Goal: Task Accomplishment & Management: Complete application form

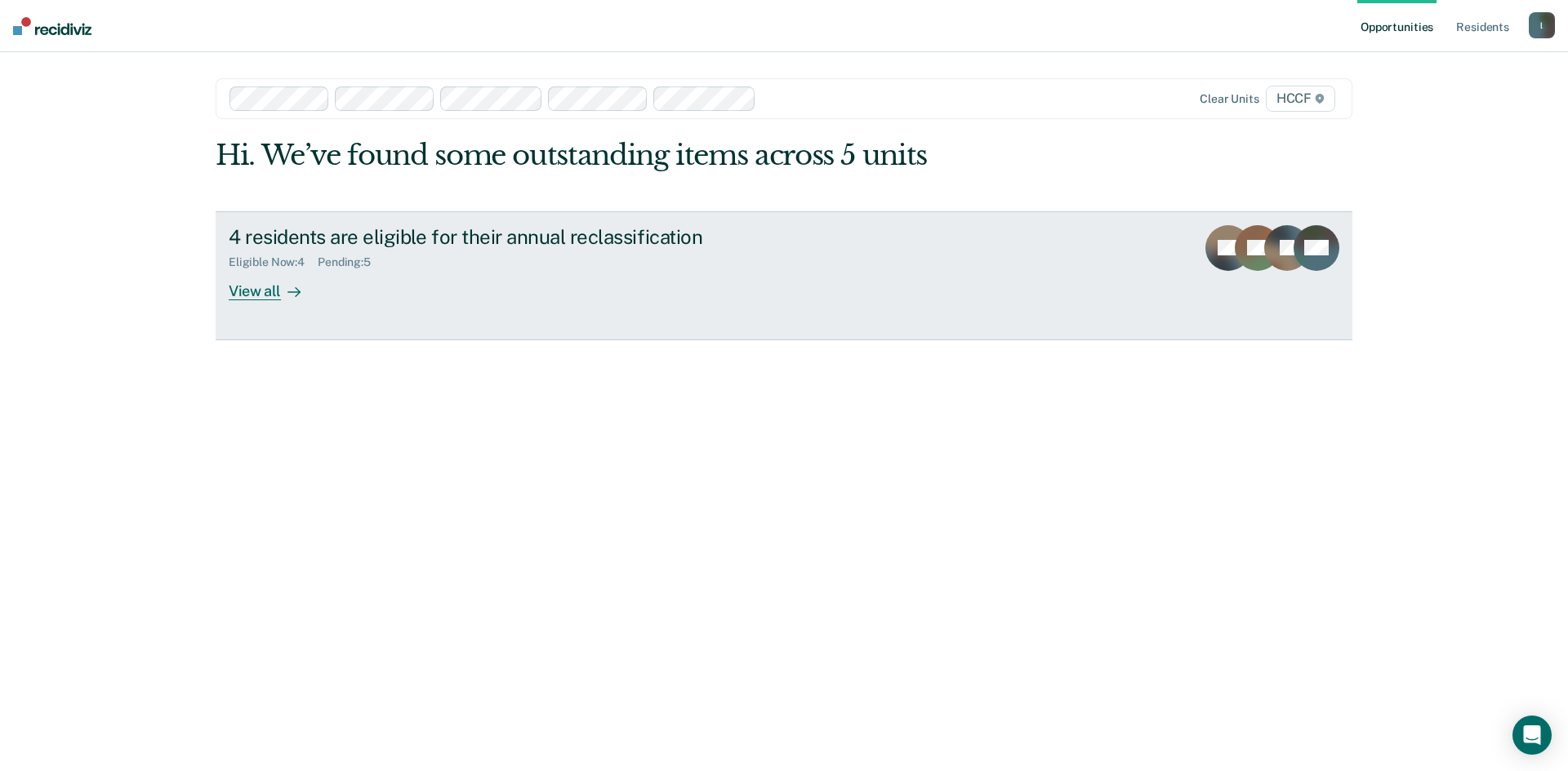
click at [259, 293] on div "View all" at bounding box center [274, 284] width 92 height 32
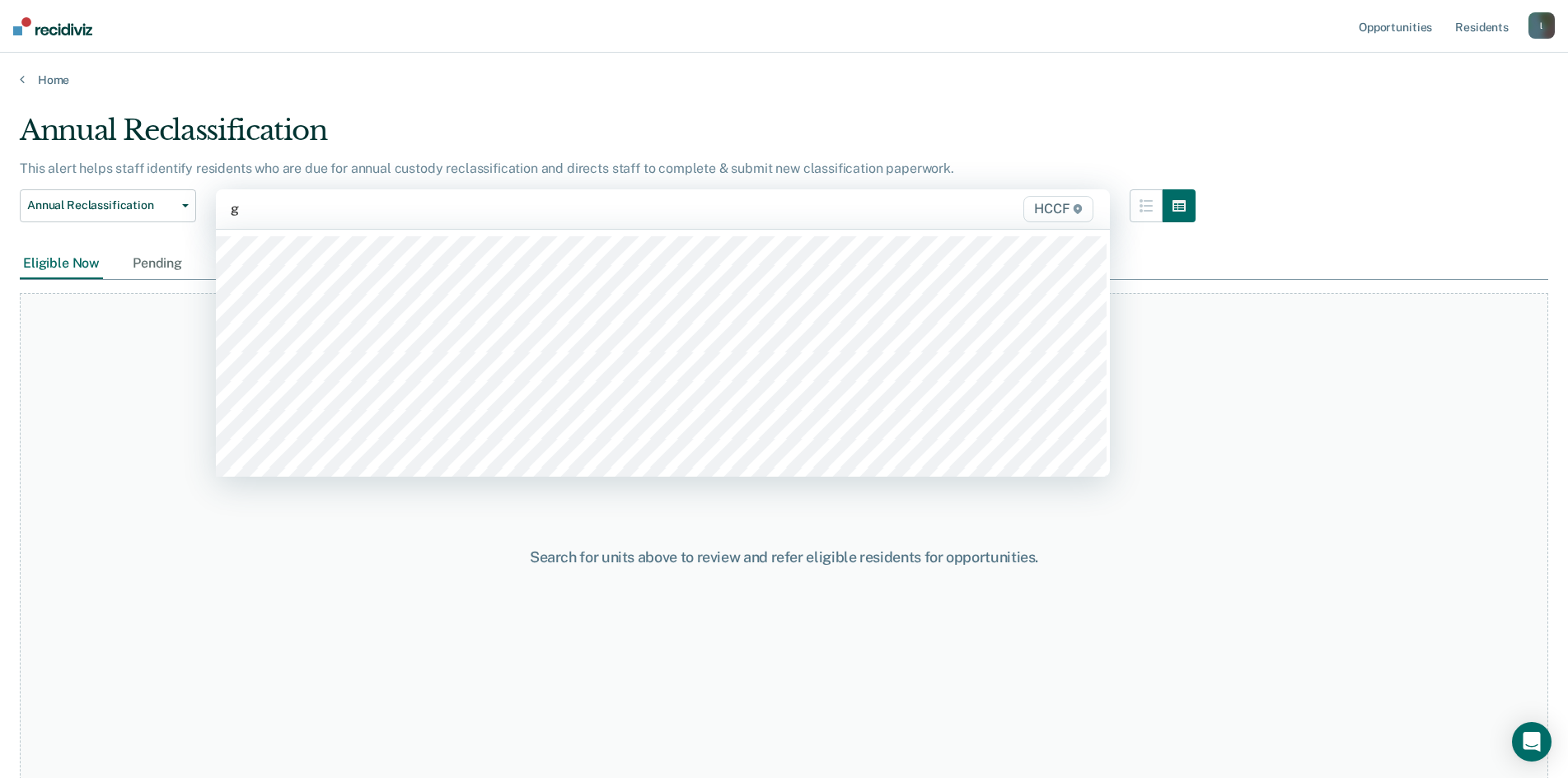
type input "ga"
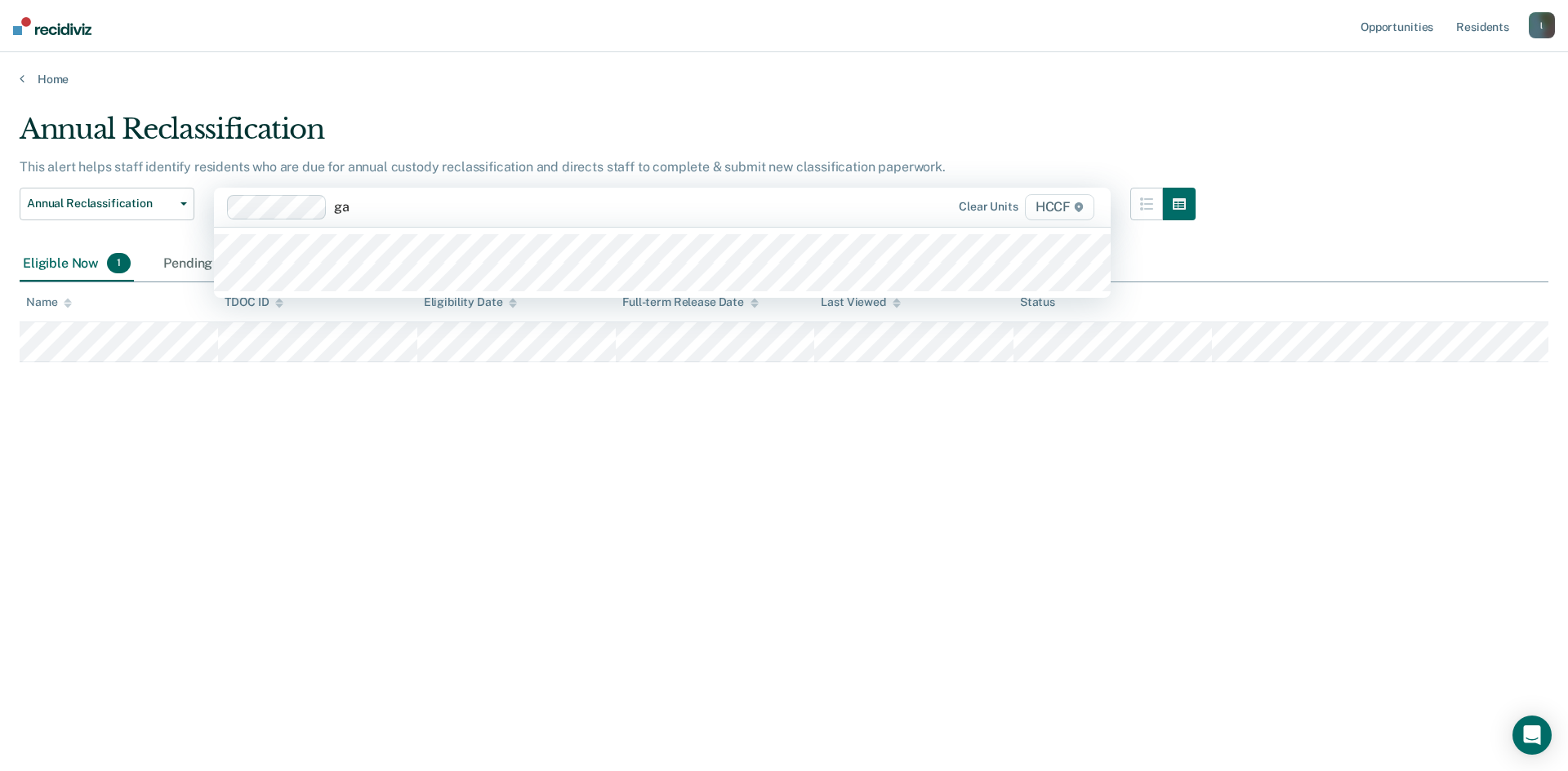
type input "ga2"
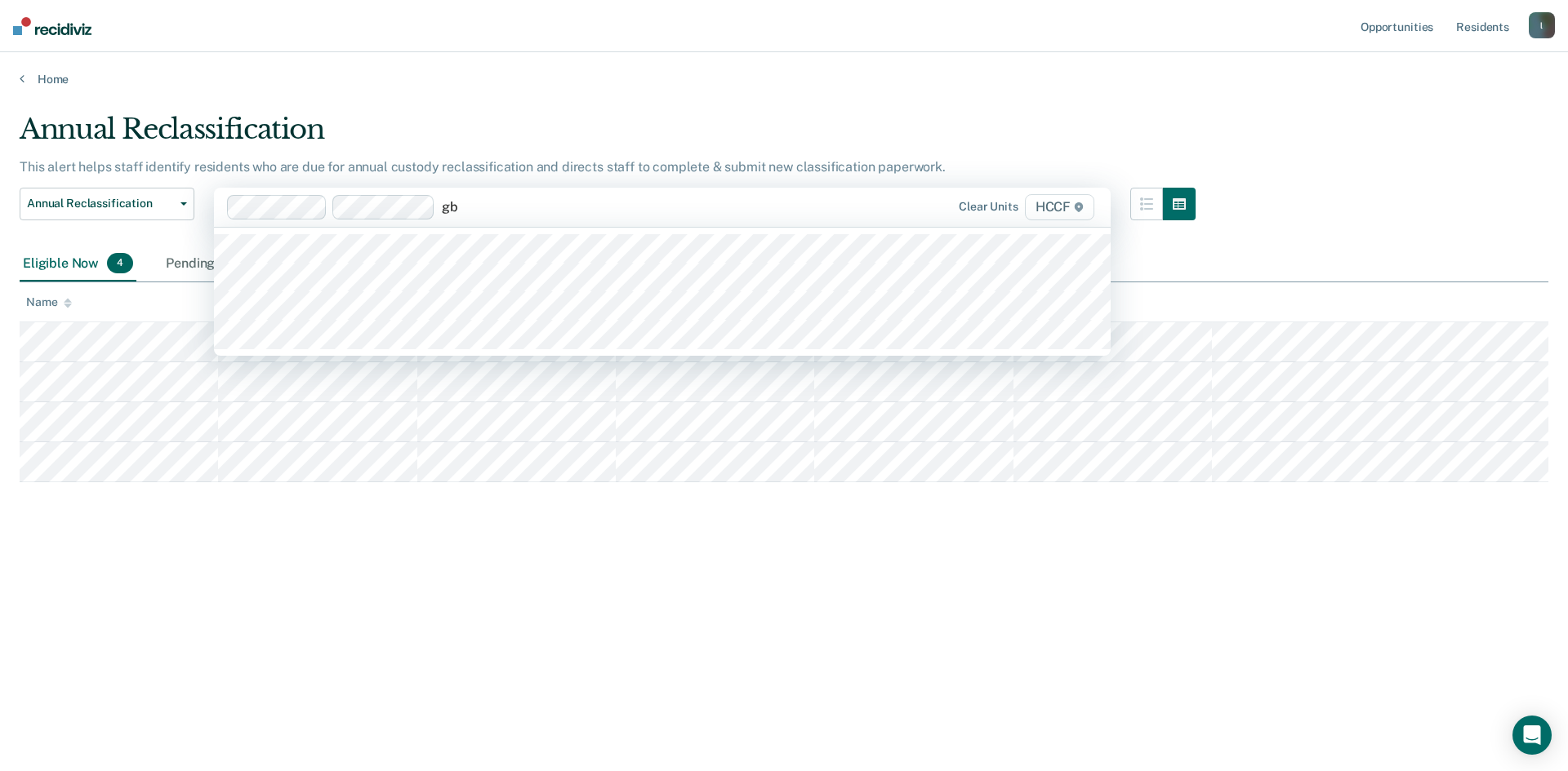
type input "gb1"
type input "g"
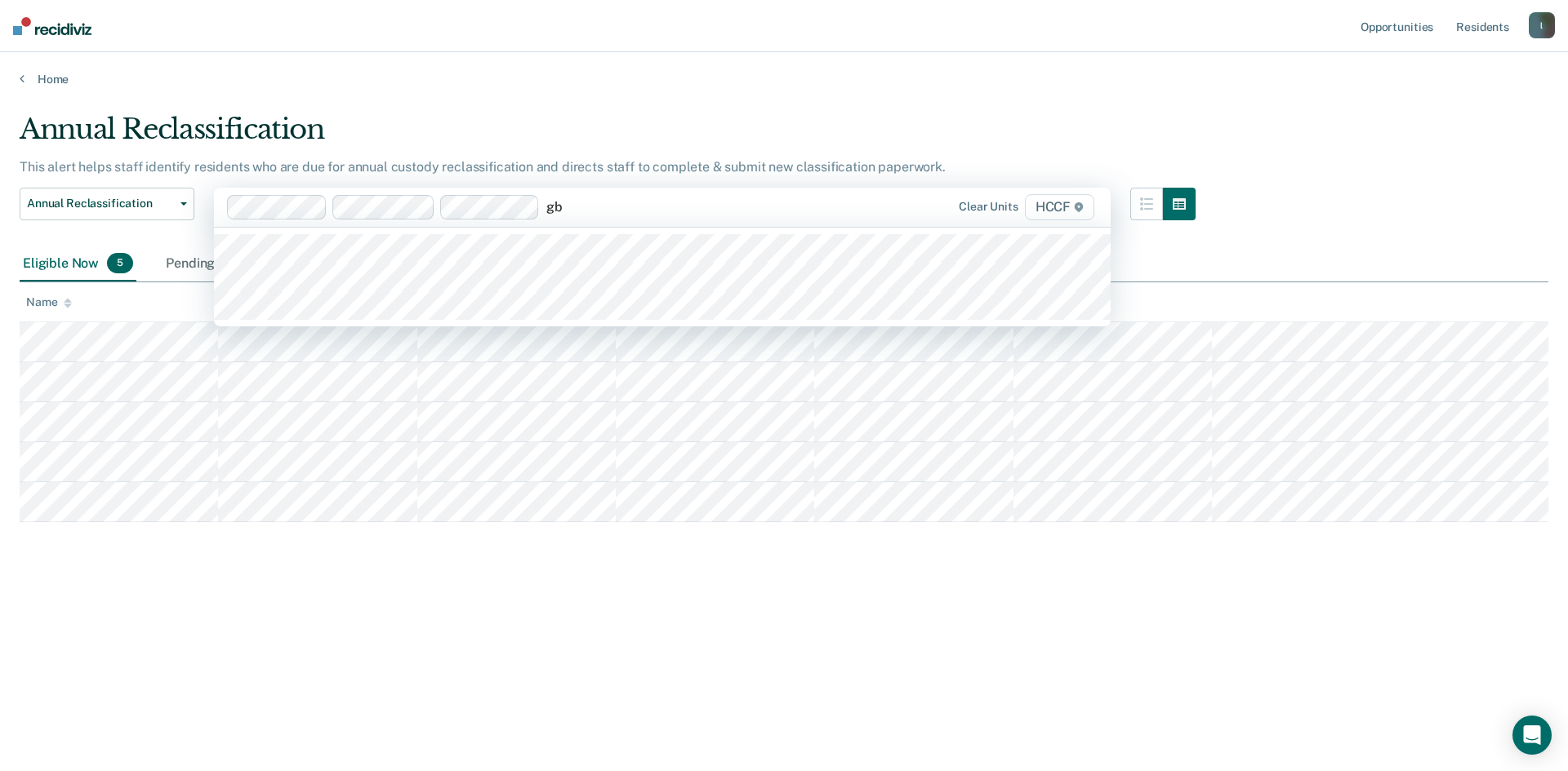
type input "gb2"
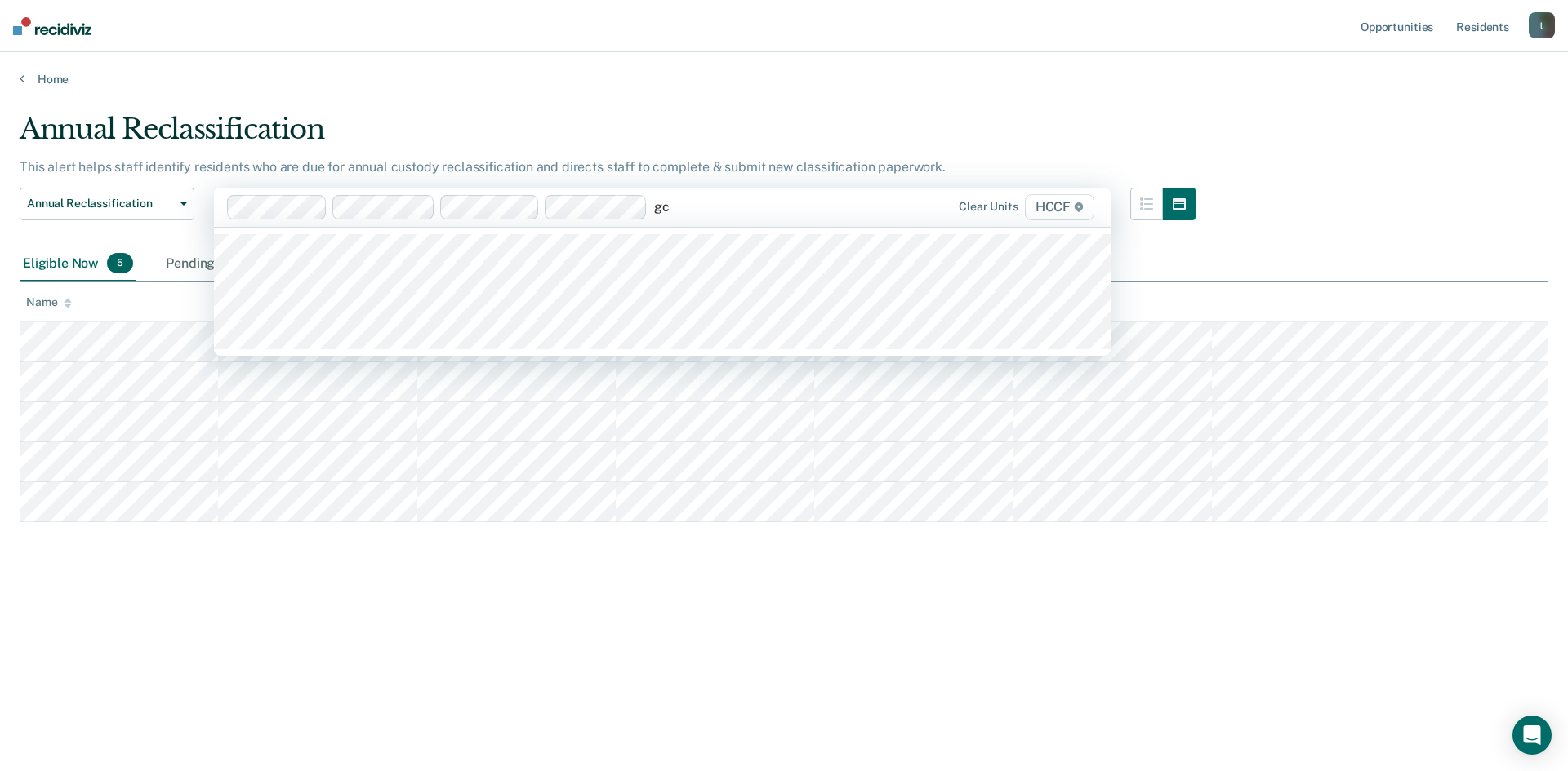
type input "gc1"
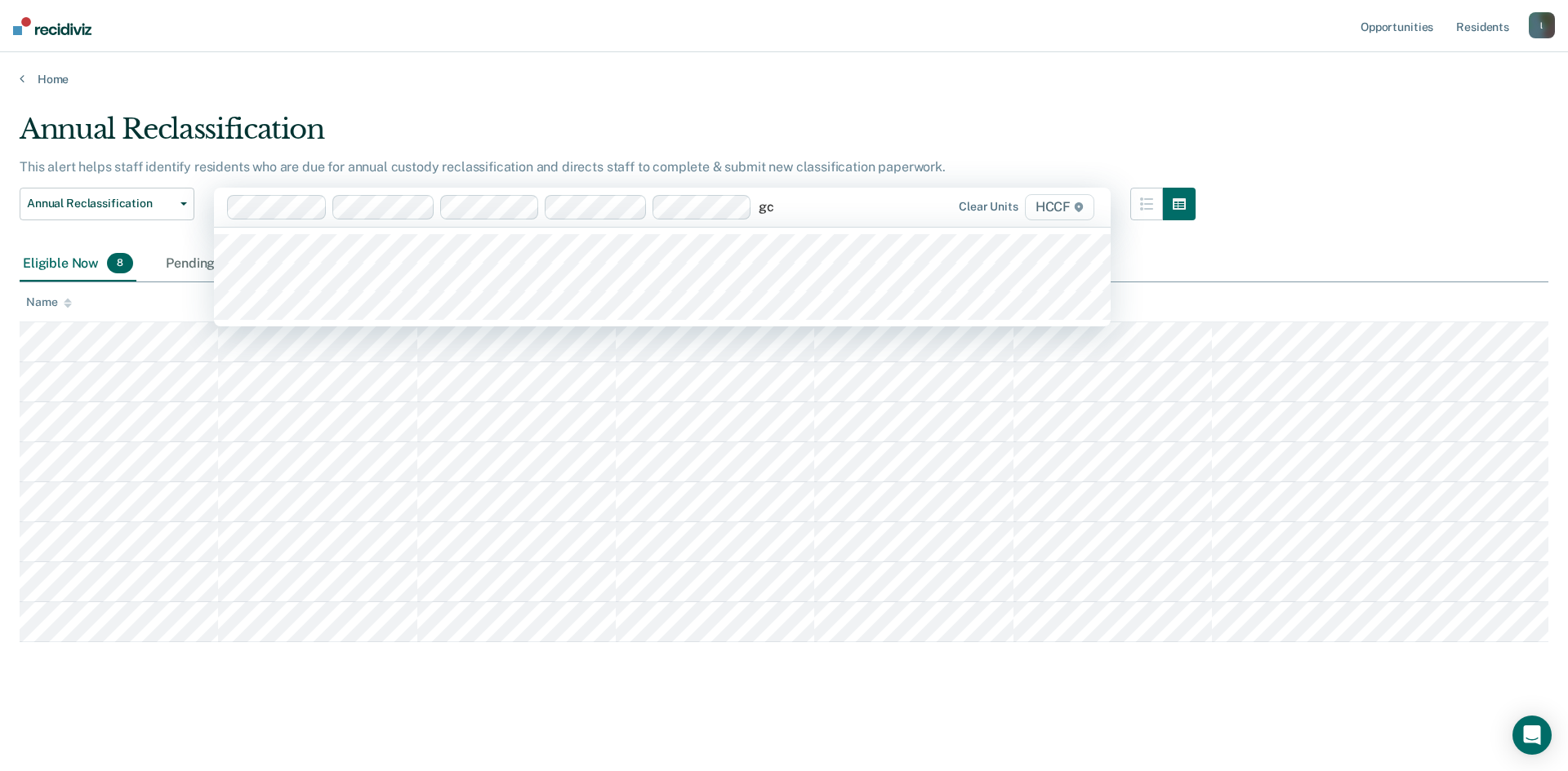
type input "gc2"
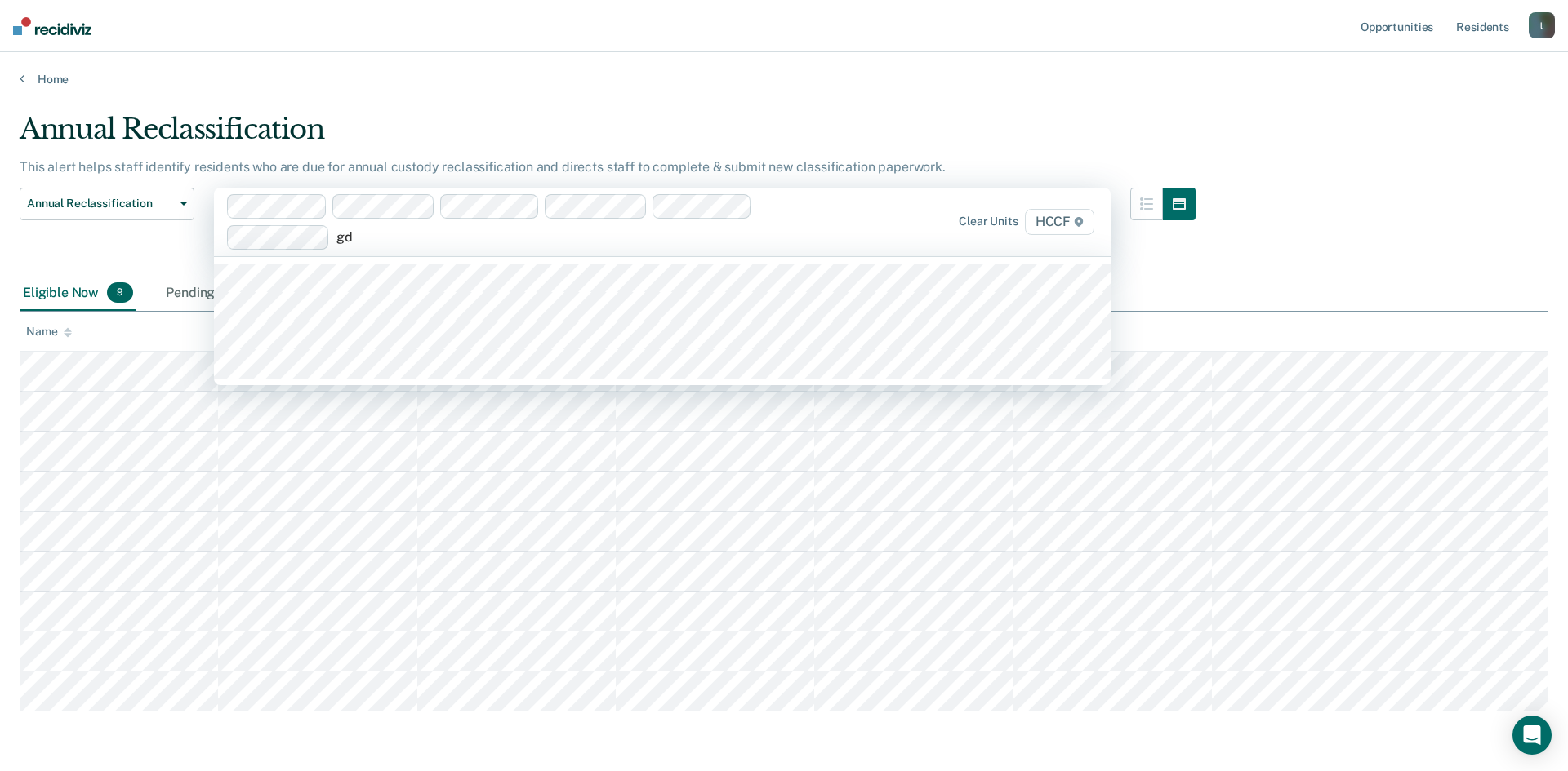
type input "gd1"
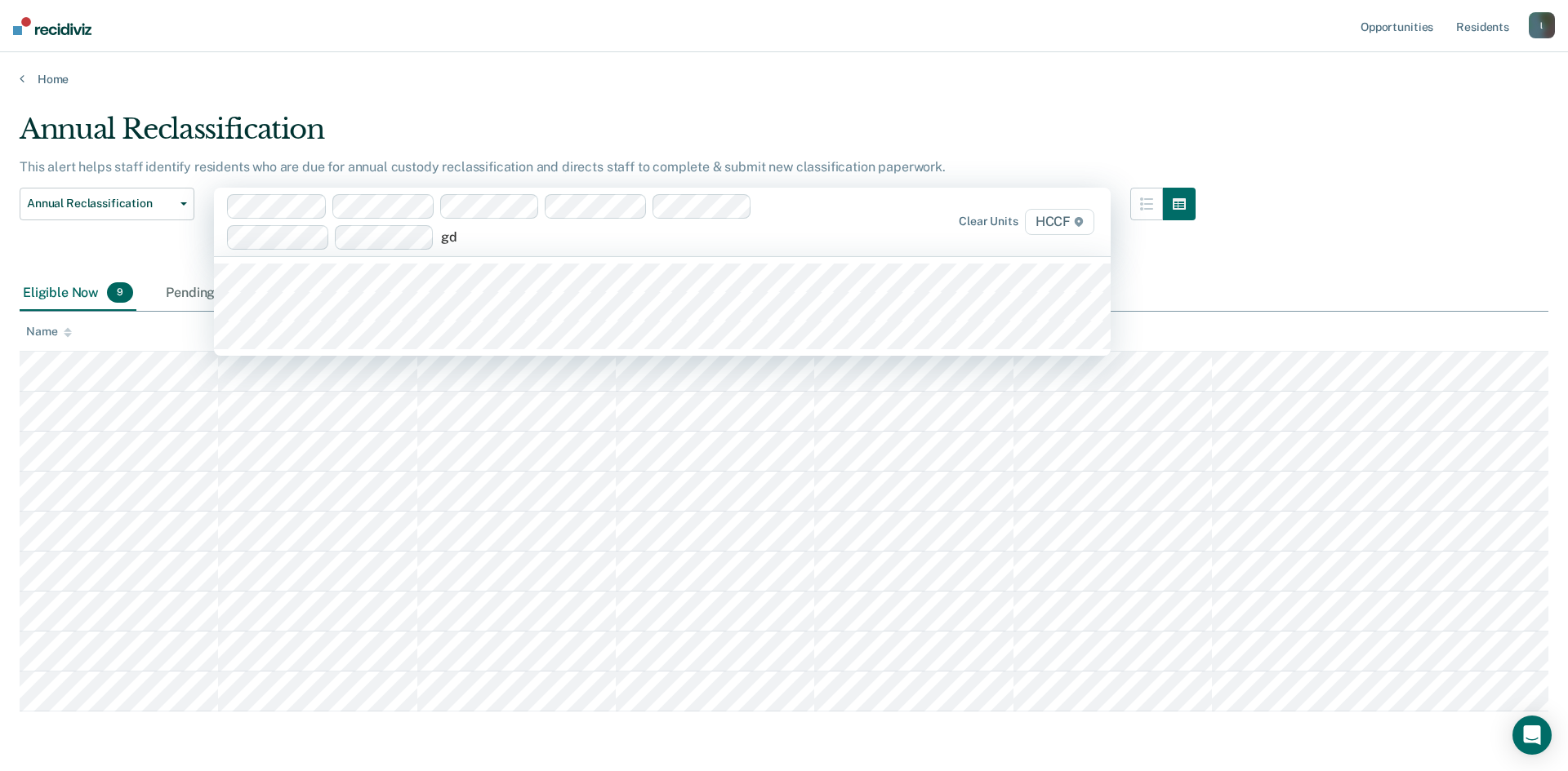
type input "gd2"
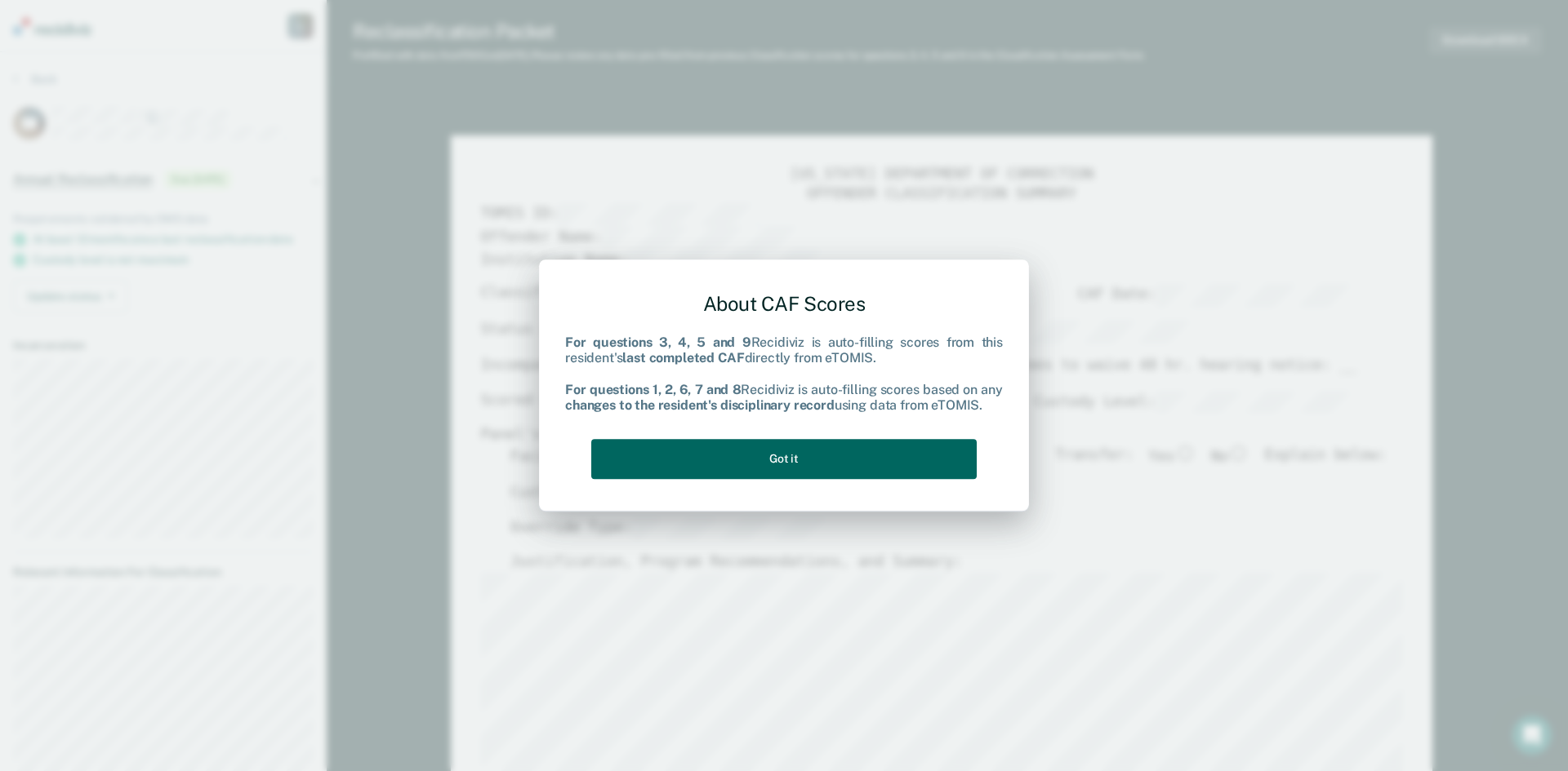
click at [849, 465] on button "Got it" at bounding box center [784, 458] width 385 height 40
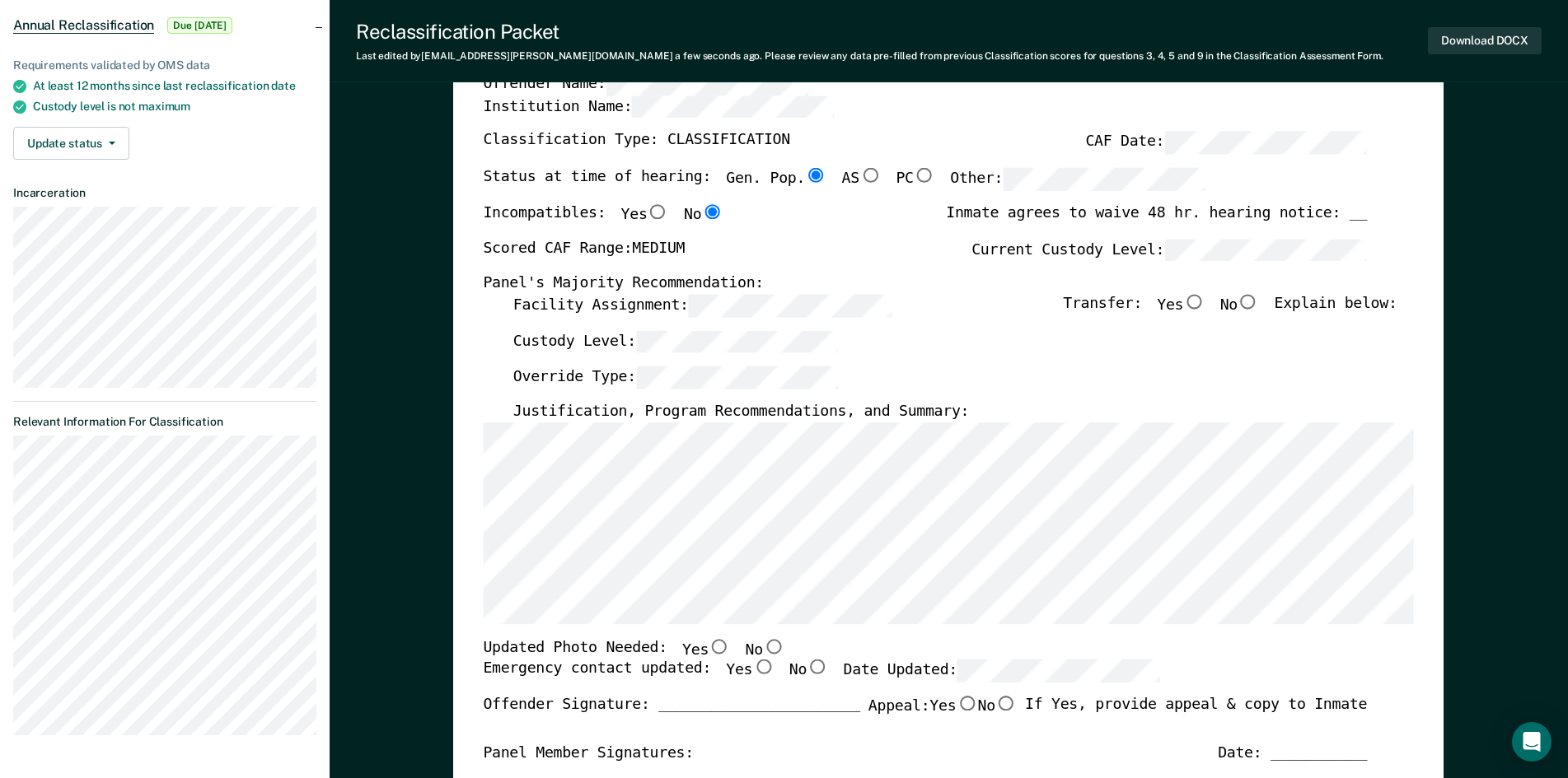
scroll to position [165, 0]
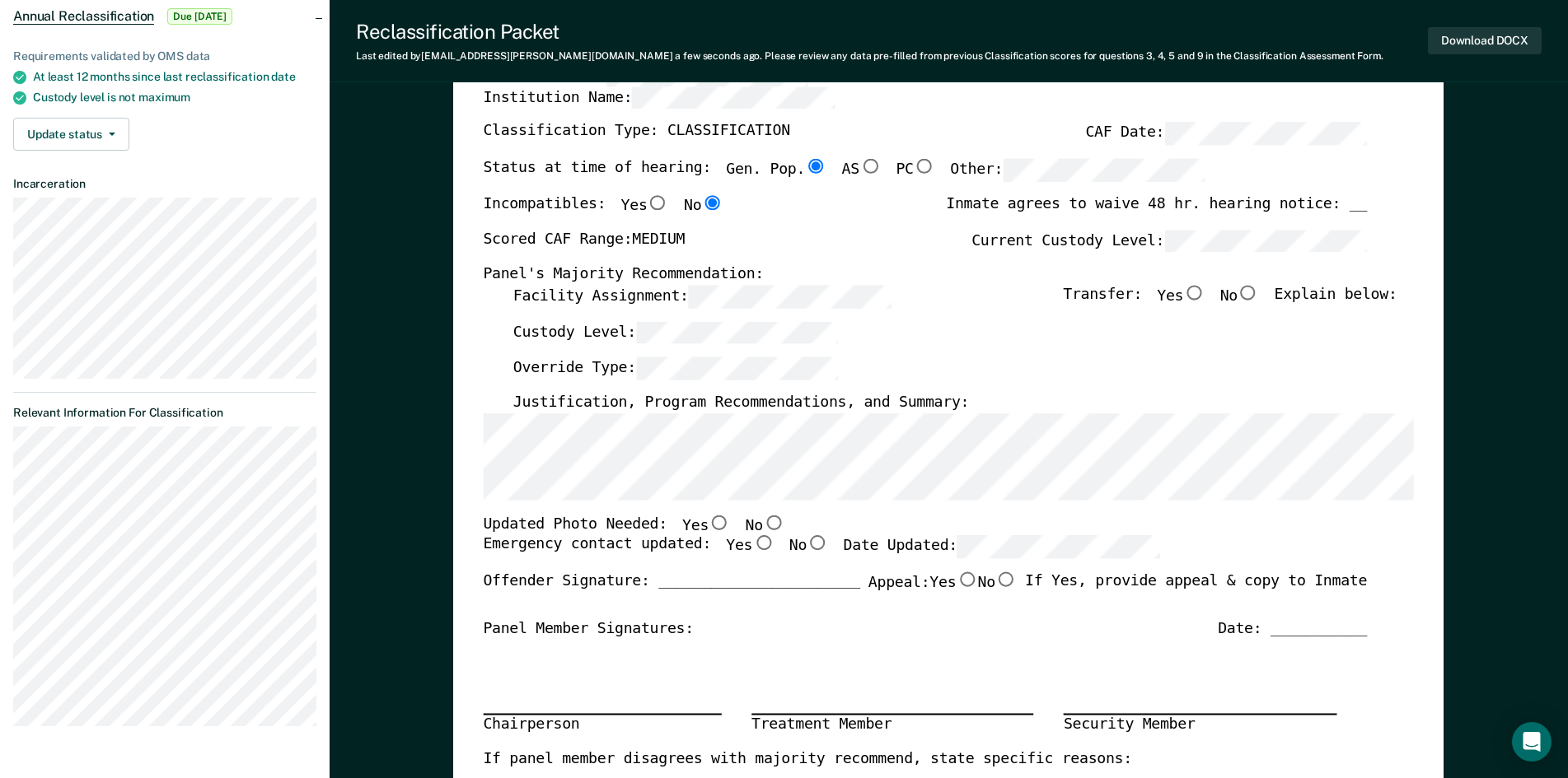
click at [763, 520] on input "No" at bounding box center [774, 522] width 22 height 15
type textarea "x"
radio input "true"
click at [852, 523] on div "Updated Photo Needed: Yes No" at bounding box center [925, 525] width 884 height 22
click at [806, 545] on input "No" at bounding box center [817, 544] width 22 height 15
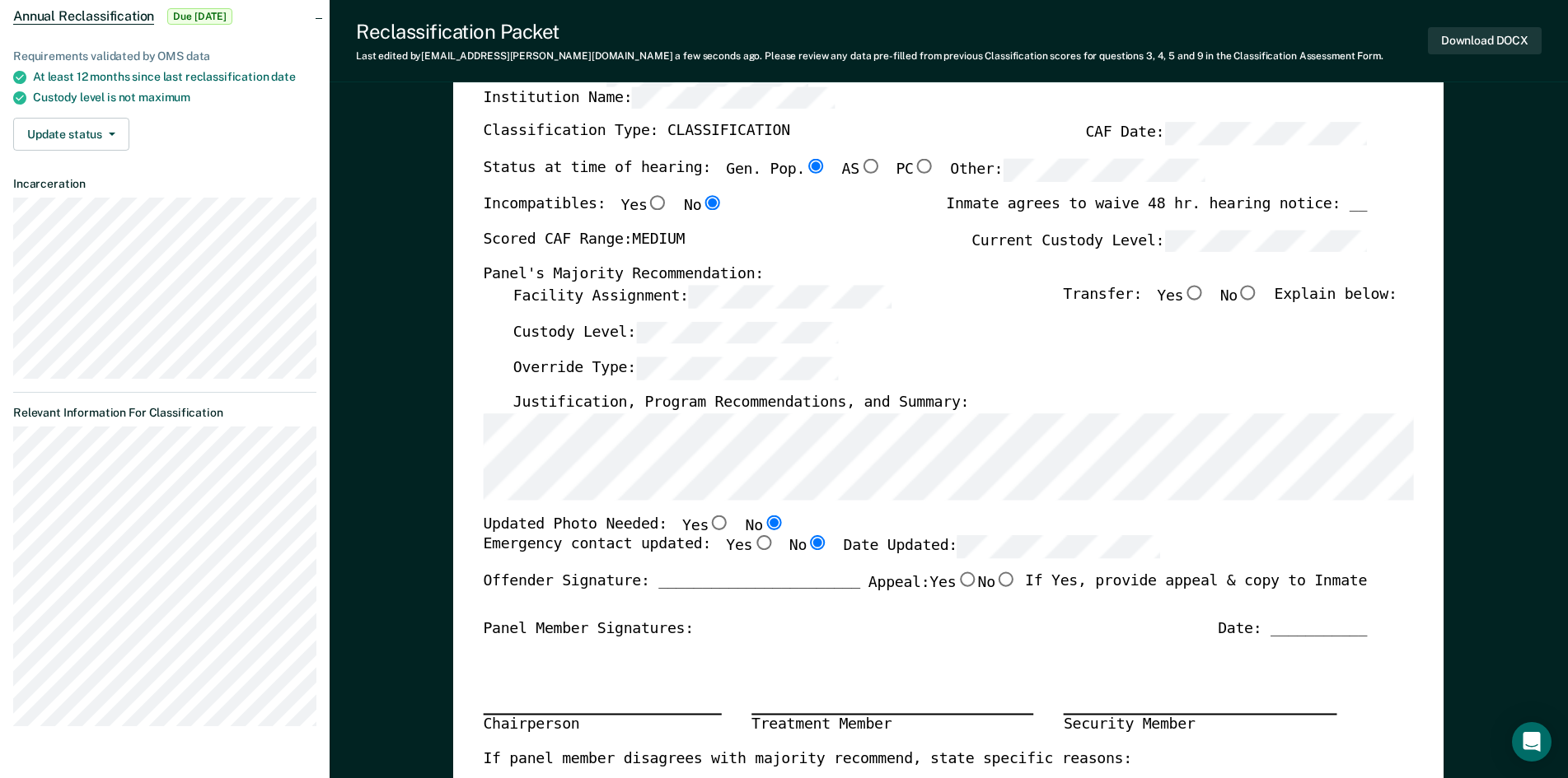
type textarea "x"
radio input "true"
click at [683, 626] on div "Panel Member Signatures: Date: ___________" at bounding box center [925, 629] width 884 height 20
click at [681, 634] on div "Panel Member Signatures: Date: ___________" at bounding box center [925, 629] width 884 height 20
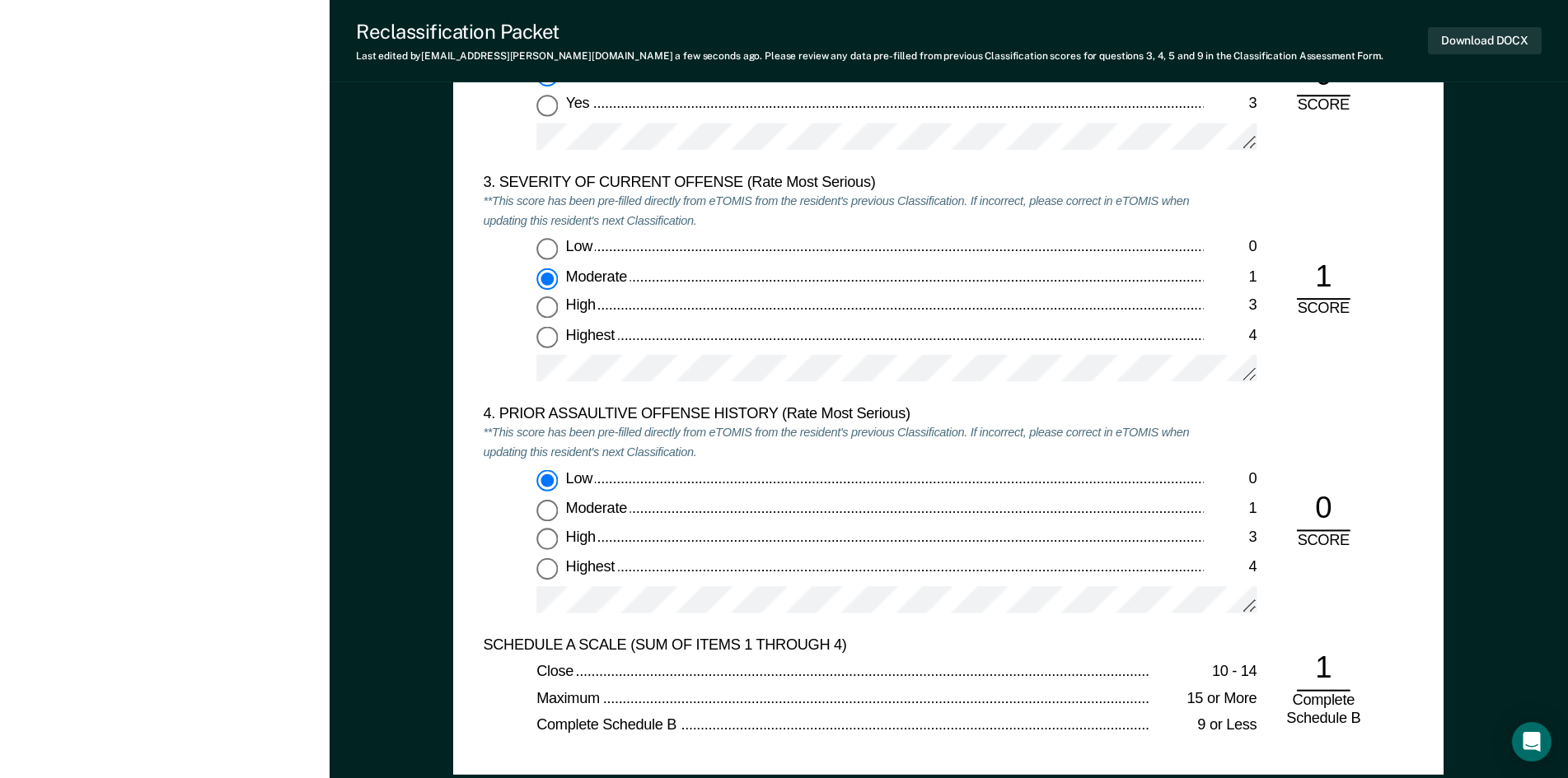
scroll to position [2059, 0]
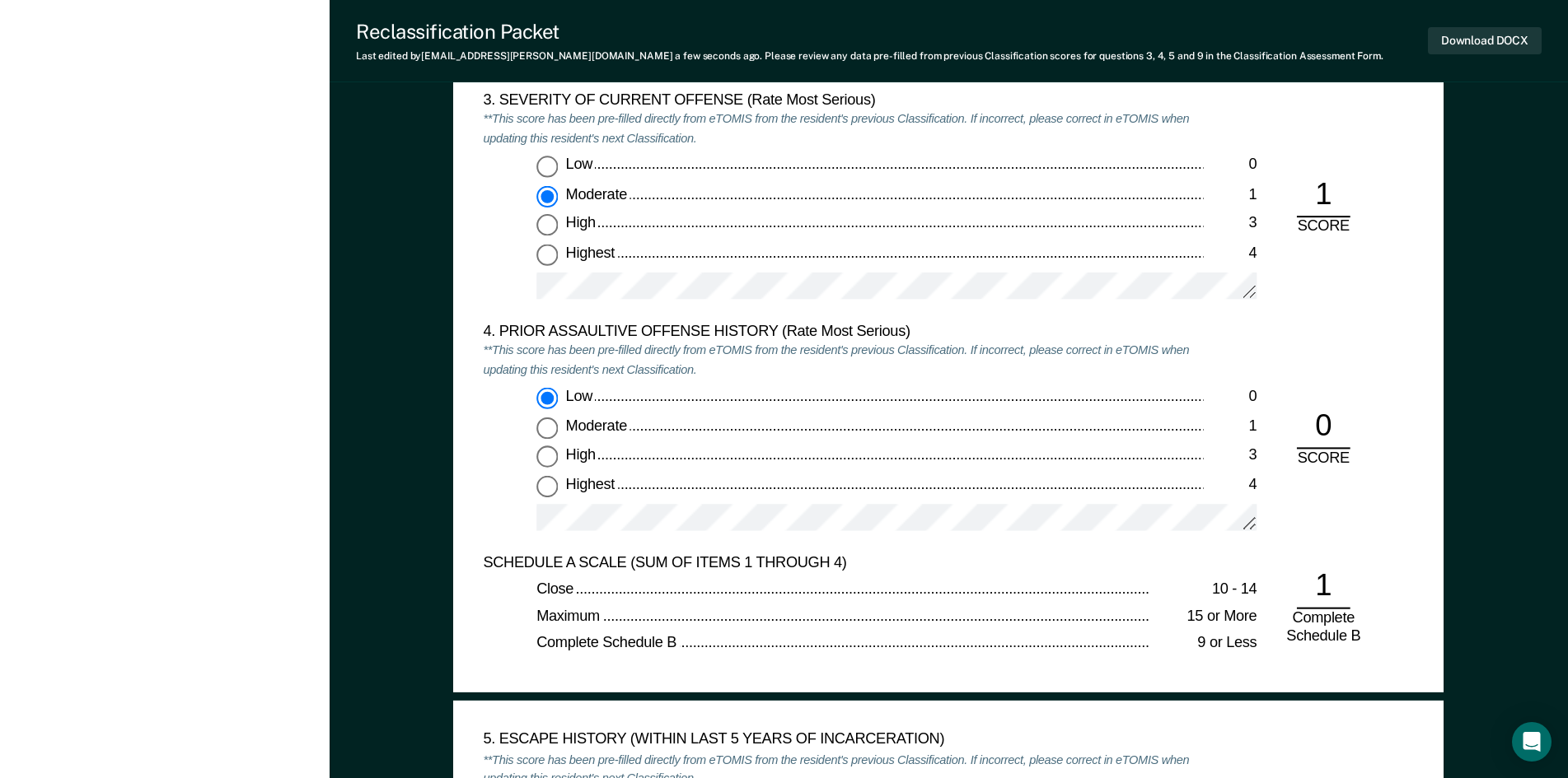
click at [548, 485] on input "Highest 4" at bounding box center [547, 486] width 22 height 22
type textarea "x"
radio input "false"
radio input "true"
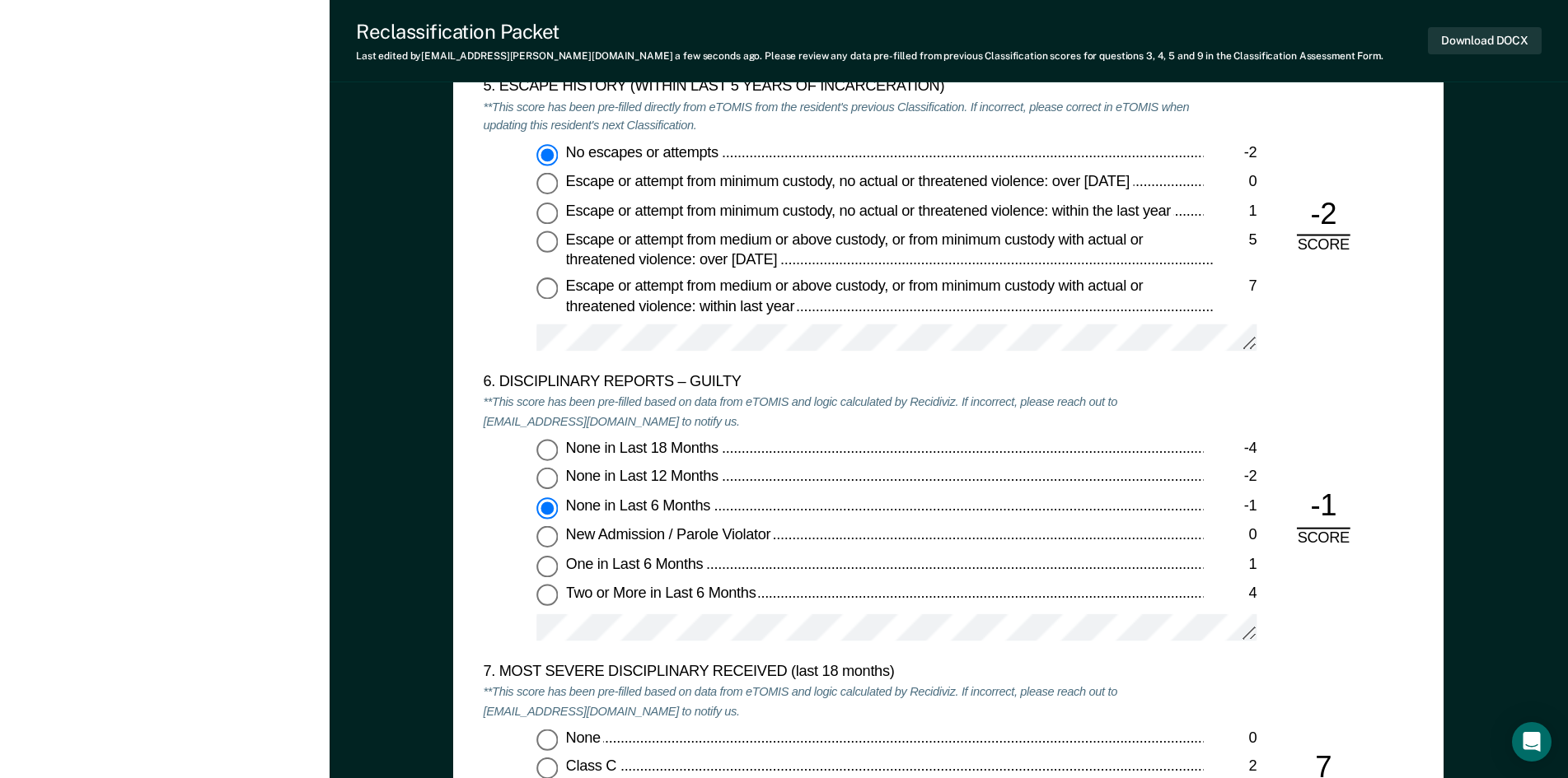
scroll to position [2718, 0]
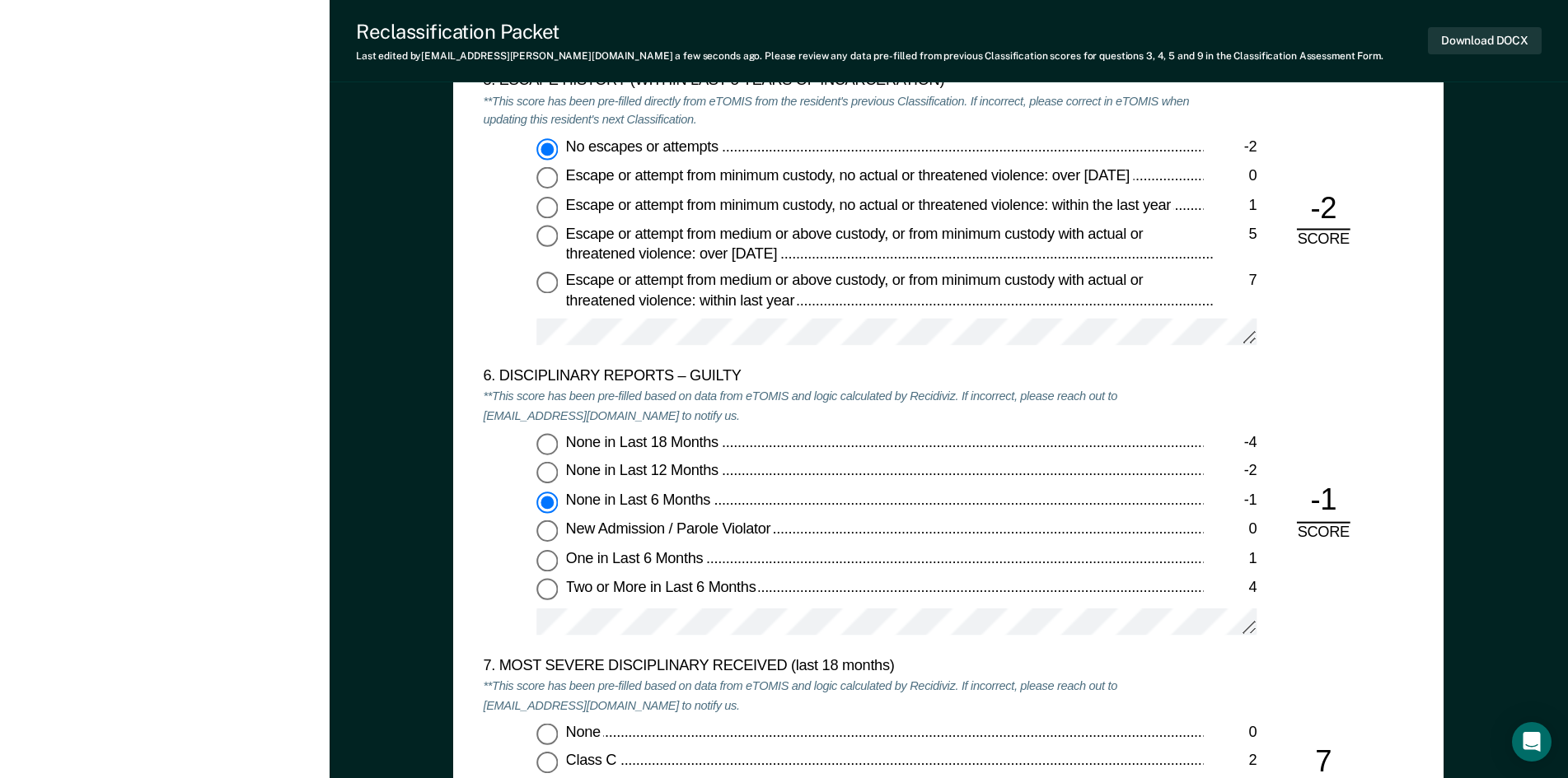
click at [794, 492] on div "None in Last 6 Months" at bounding box center [884, 501] width 638 height 20
click at [558, 492] on input "None in Last 6 Months -1" at bounding box center [547, 502] width 22 height 22
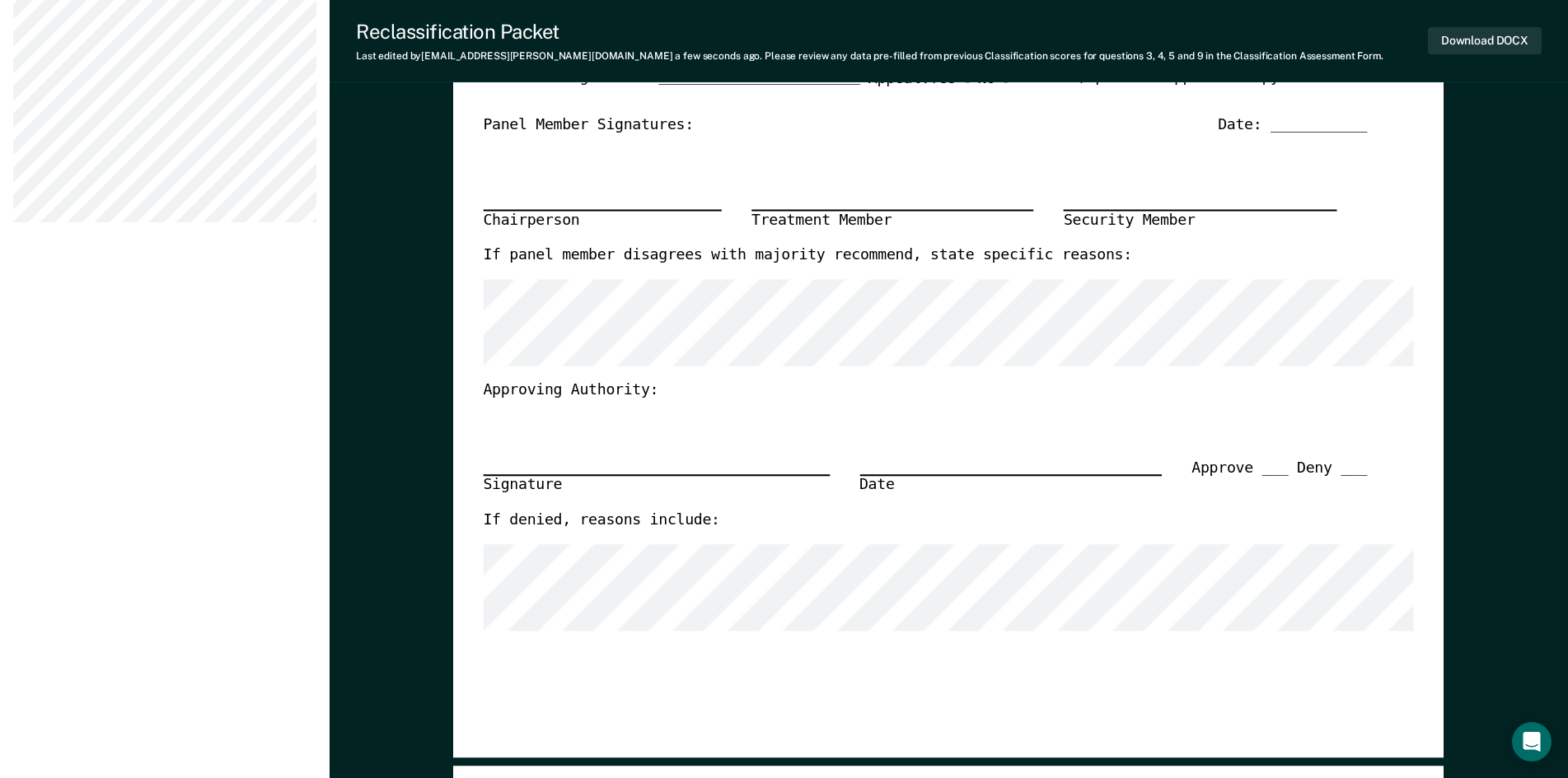
scroll to position [412, 0]
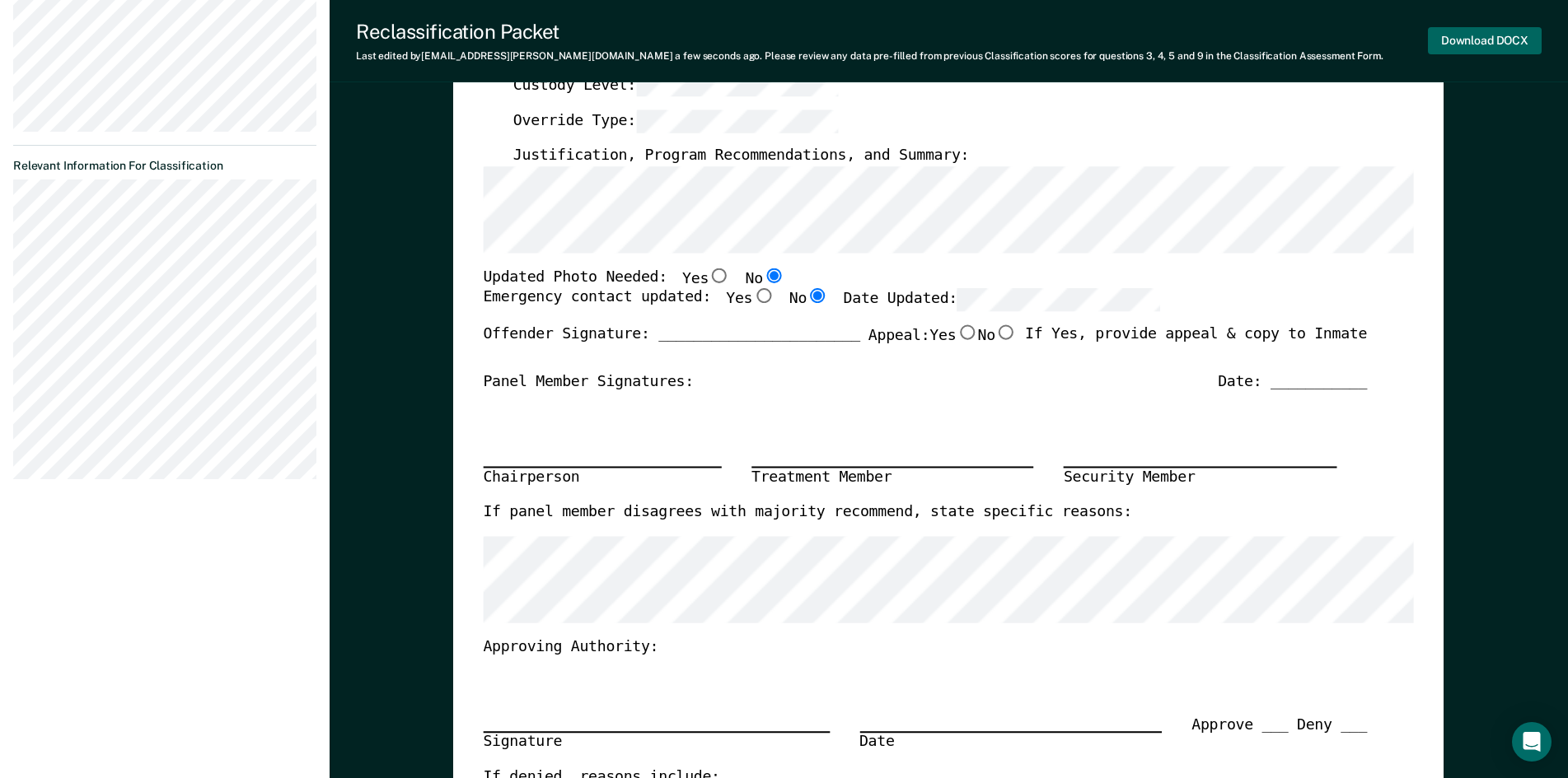
click at [1487, 48] on button "Download DOCX" at bounding box center [1484, 40] width 113 height 27
type textarea "x"
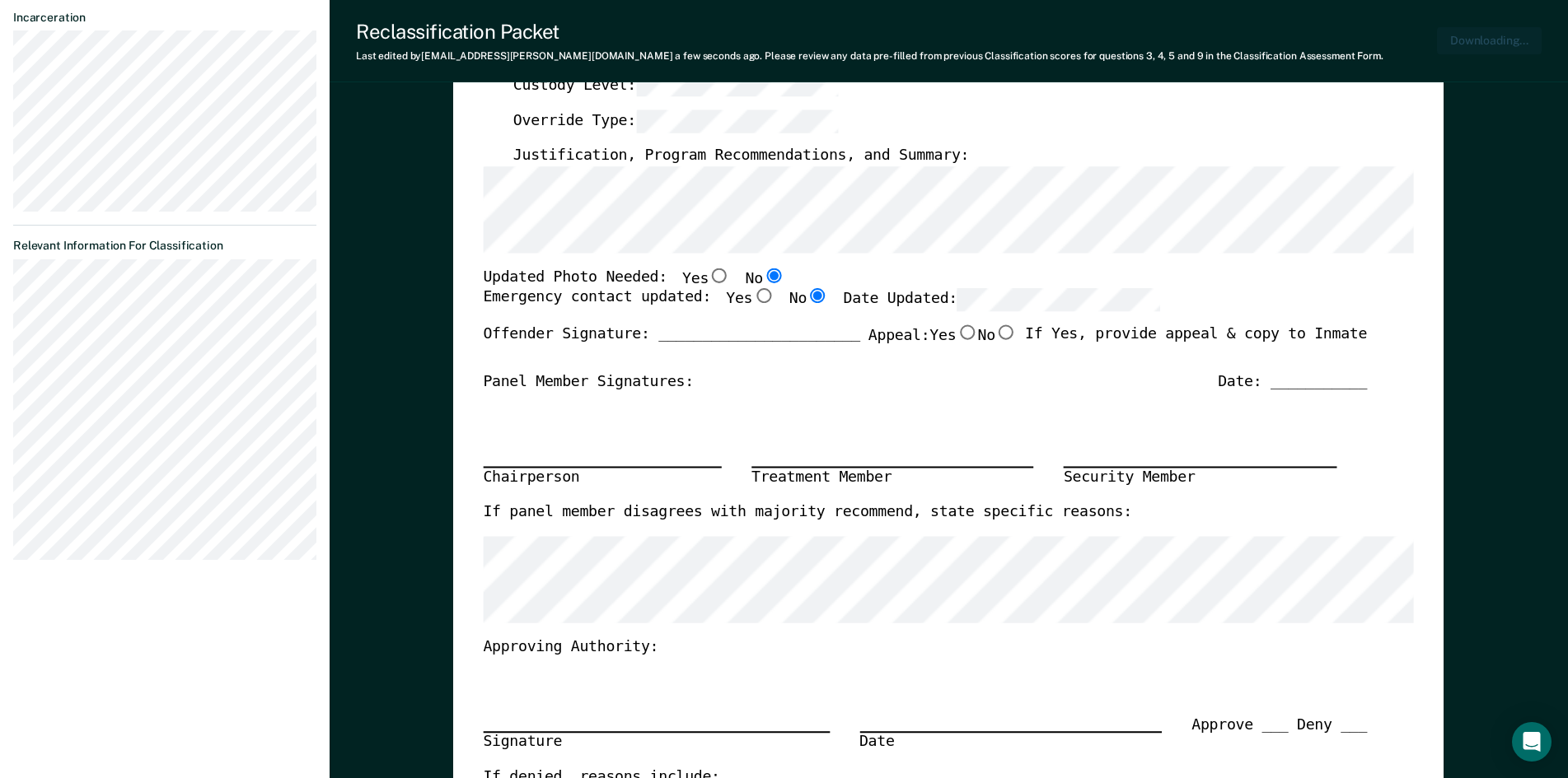
scroll to position [492, 0]
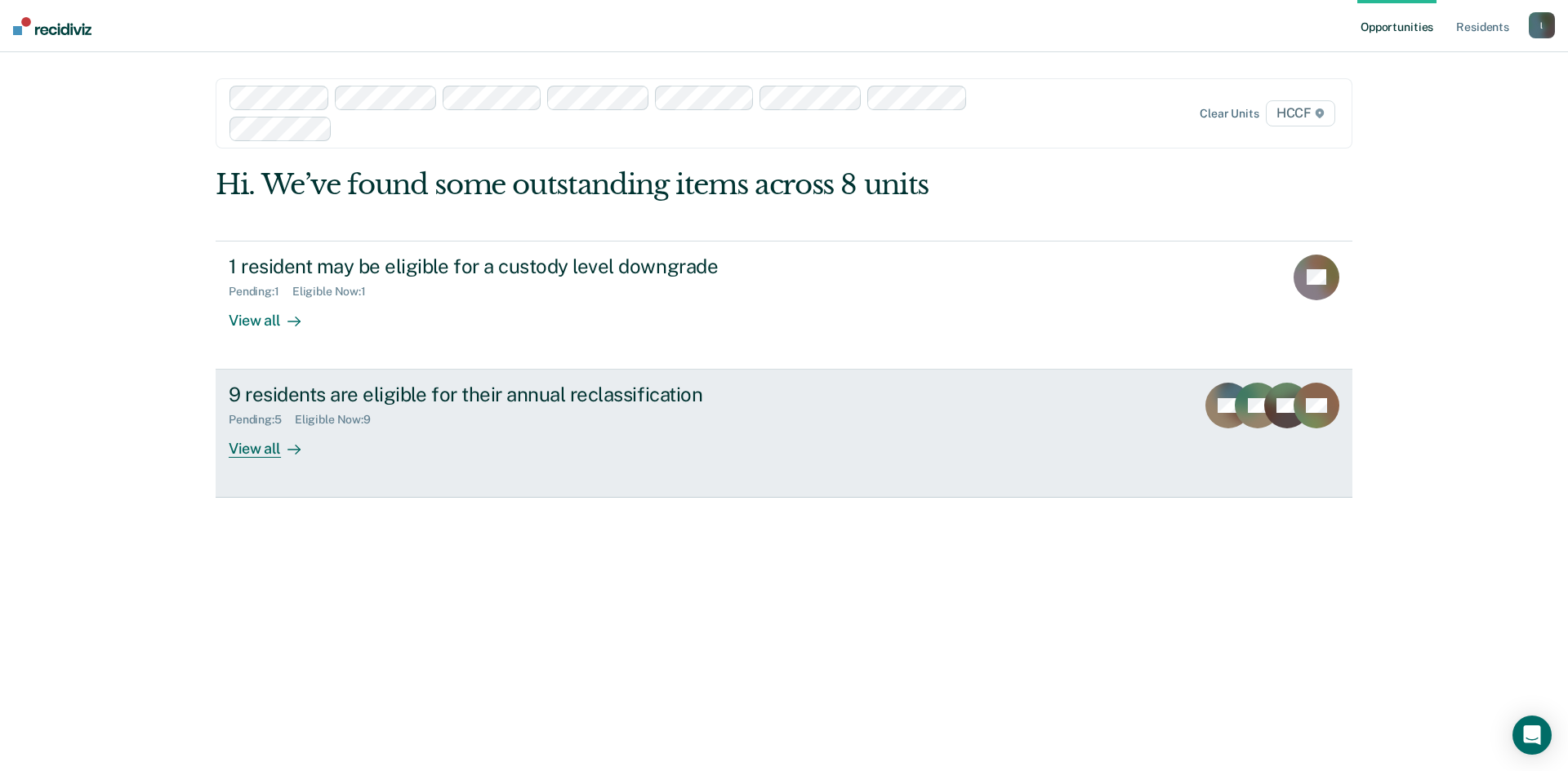
click at [252, 453] on div "View all" at bounding box center [274, 443] width 92 height 32
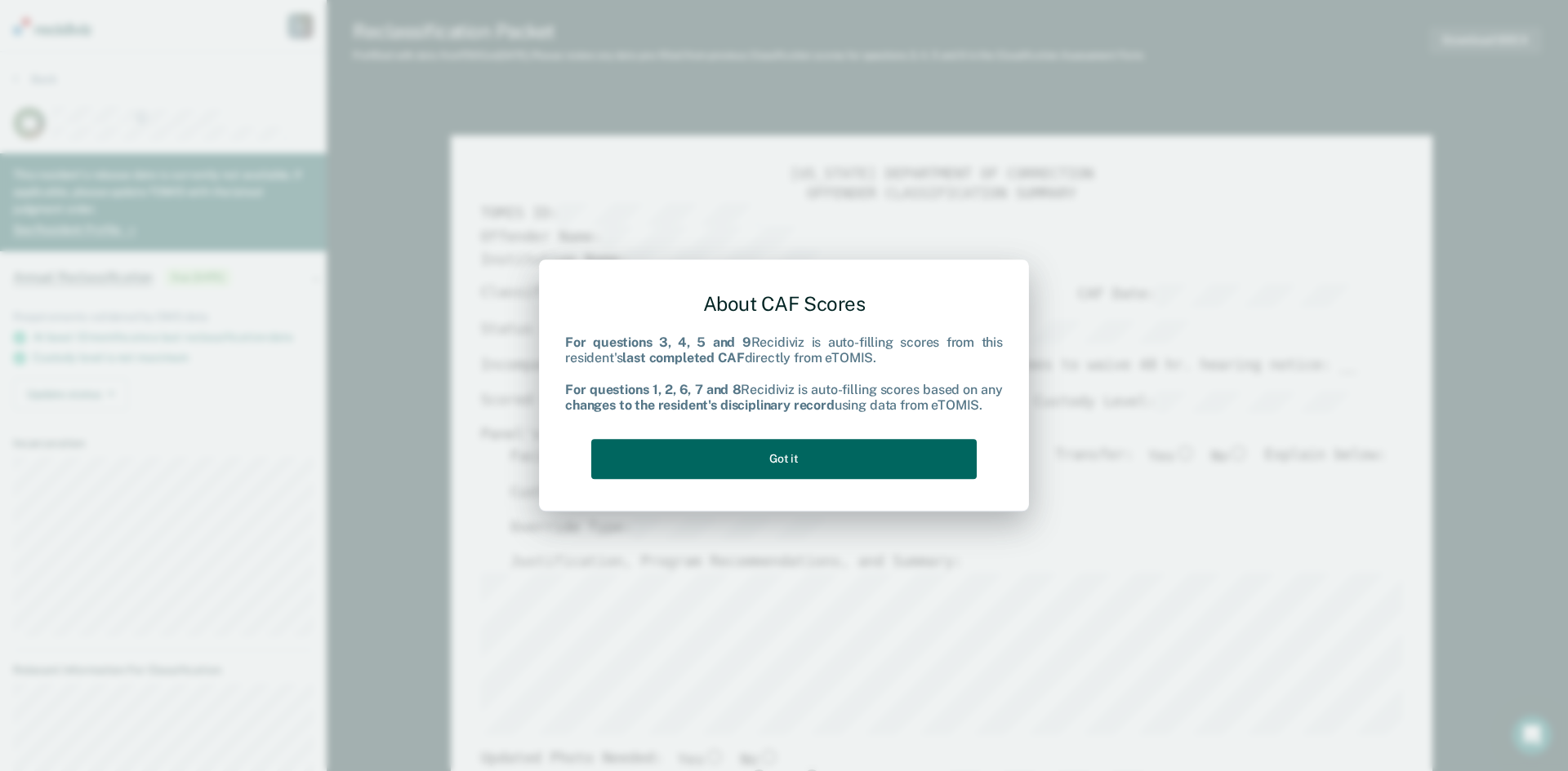
click at [865, 470] on button "Got it" at bounding box center [784, 458] width 385 height 40
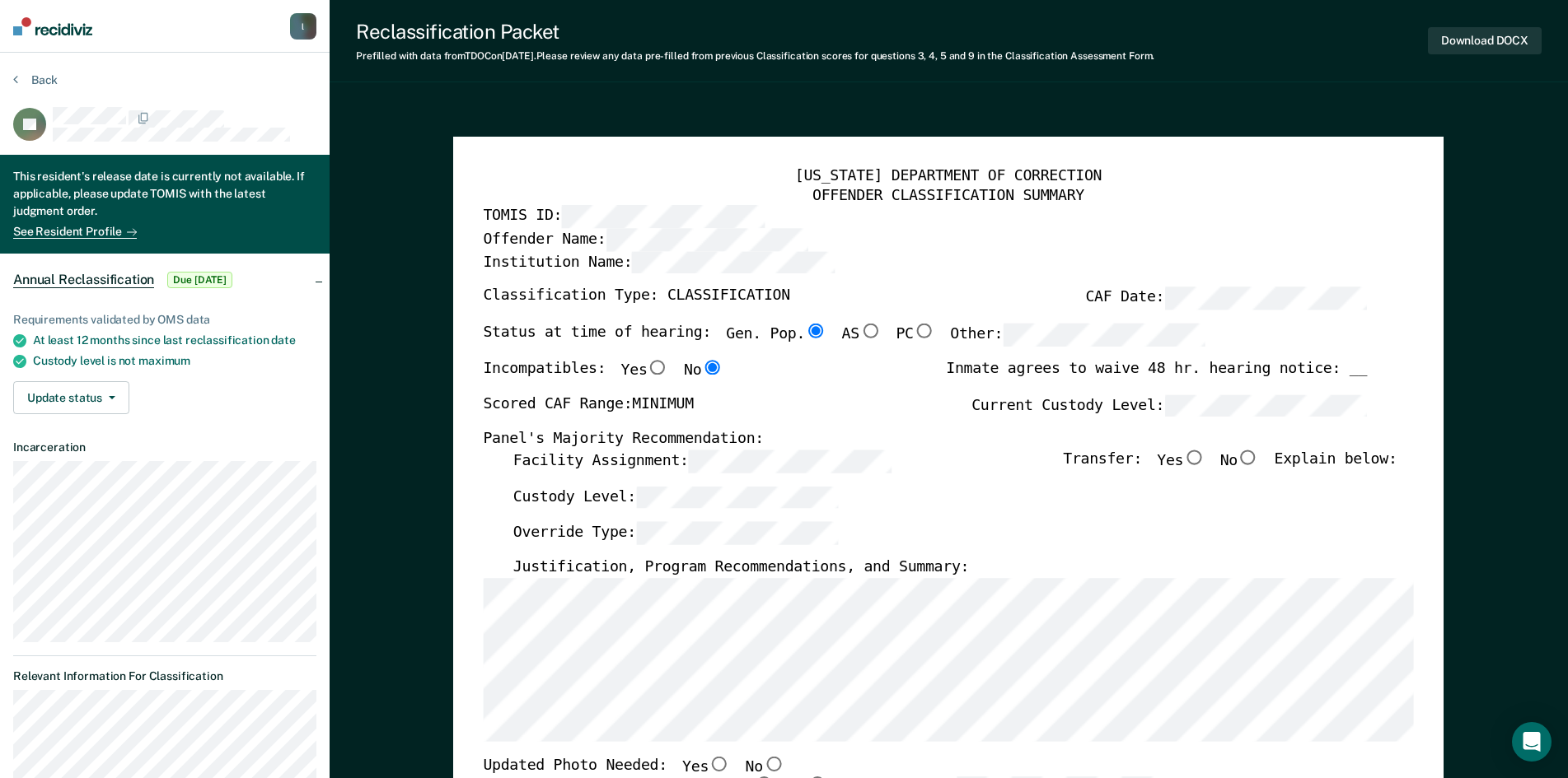
click at [1251, 461] on input "No" at bounding box center [1248, 457] width 22 height 15
type textarea "x"
radio input "true"
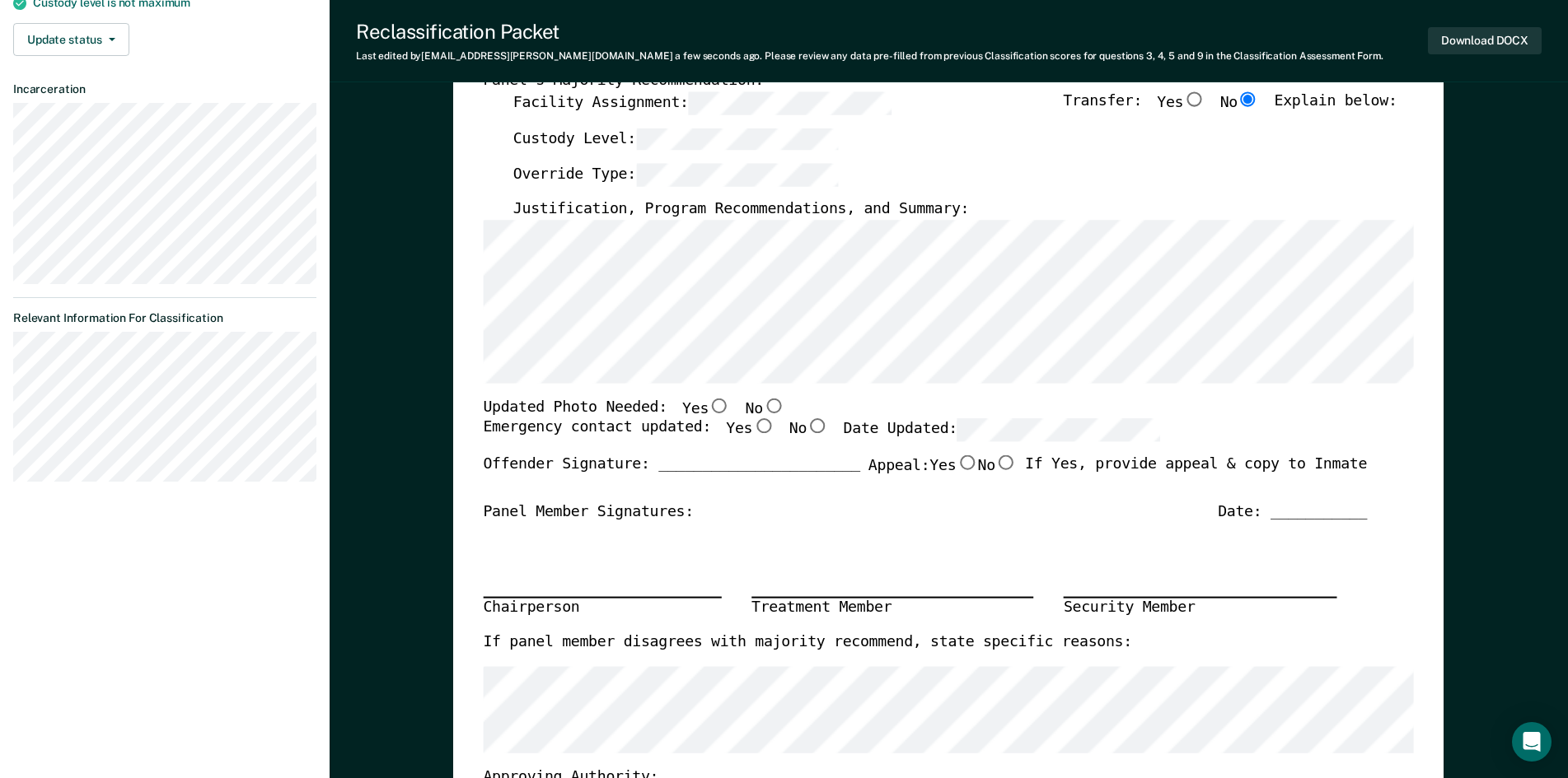
scroll to position [330, 0]
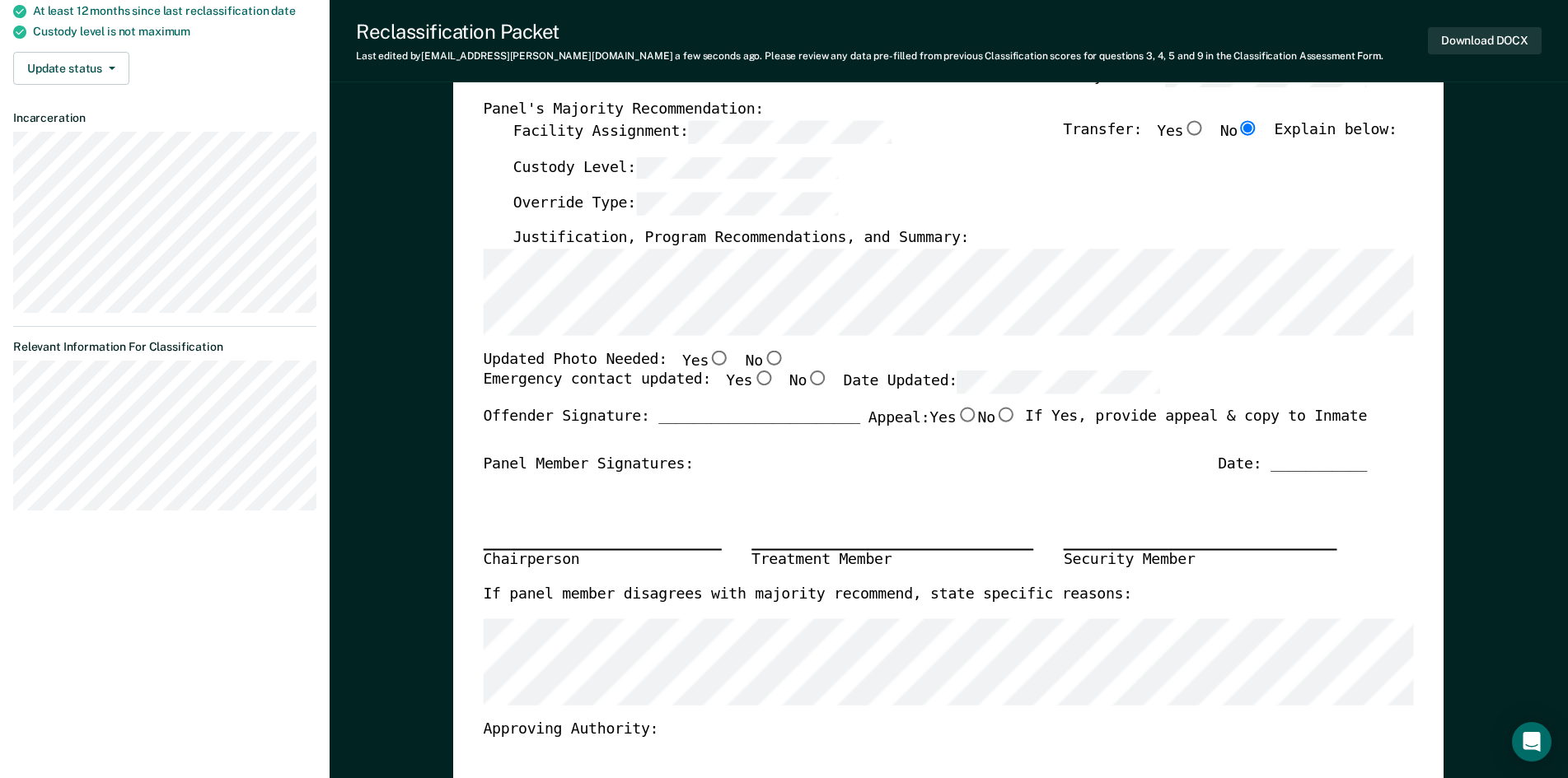
click at [910, 489] on div "Chairperson Treatment Member Security Member" at bounding box center [925, 530] width 884 height 111
click at [836, 352] on div "Updated Photo Needed: Yes No" at bounding box center [925, 360] width 884 height 22
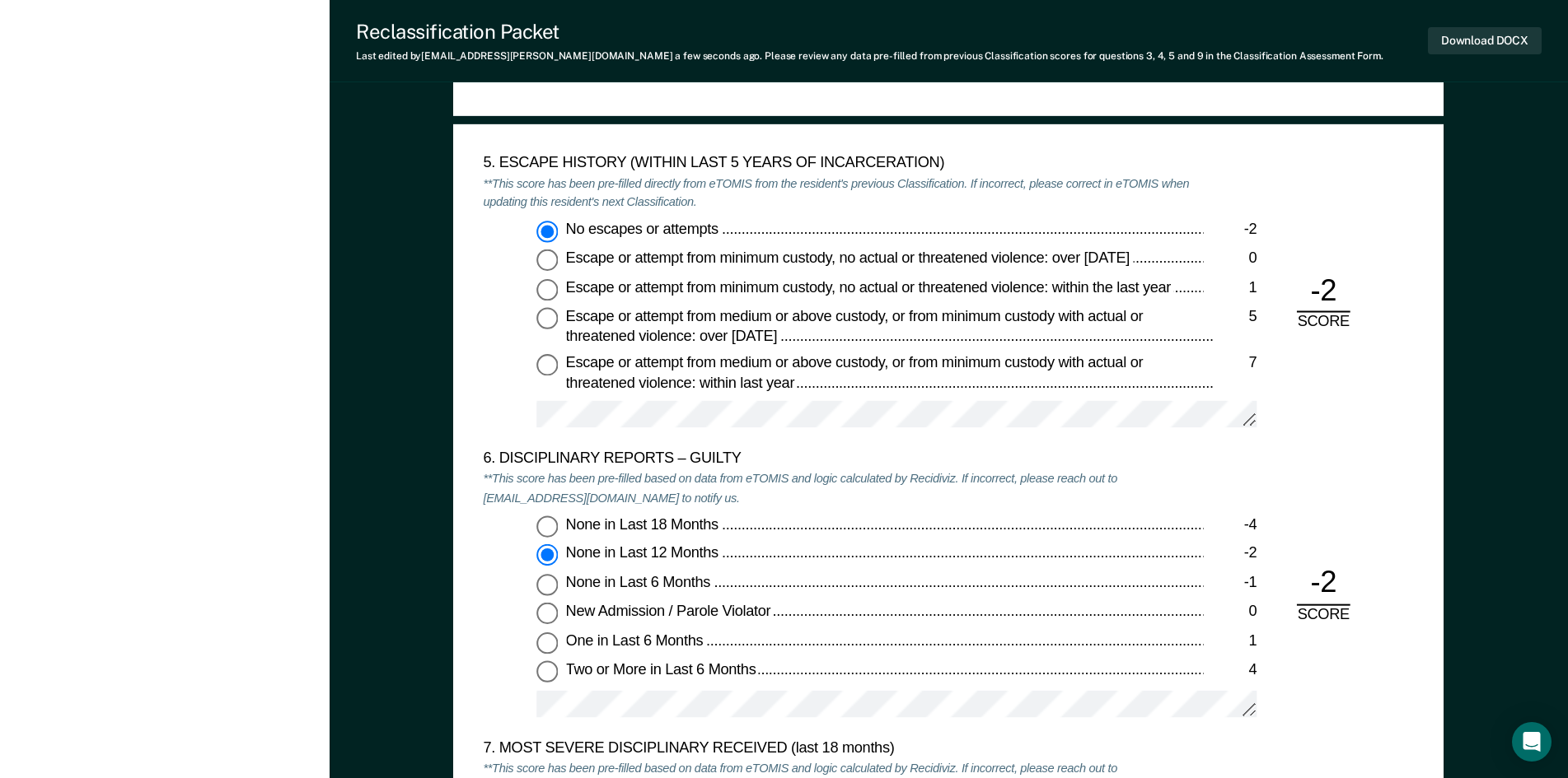
scroll to position [2718, 0]
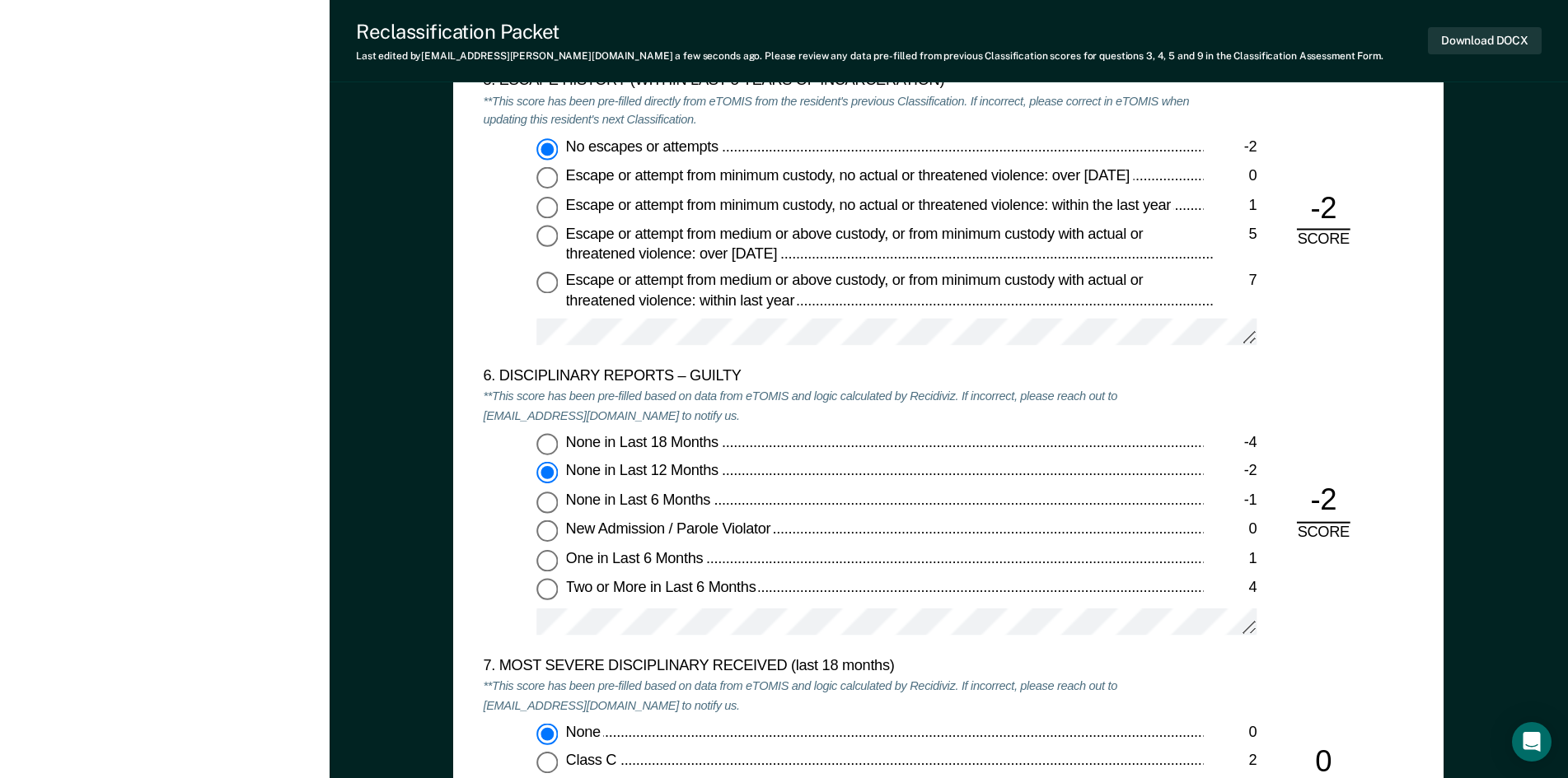
click at [825, 444] on div "None in Last 18 Months" at bounding box center [884, 443] width 638 height 20
click at [558, 444] on input "None in Last 18 Months -4" at bounding box center [547, 444] width 22 height 22
type textarea "x"
radio input "true"
radio input "false"
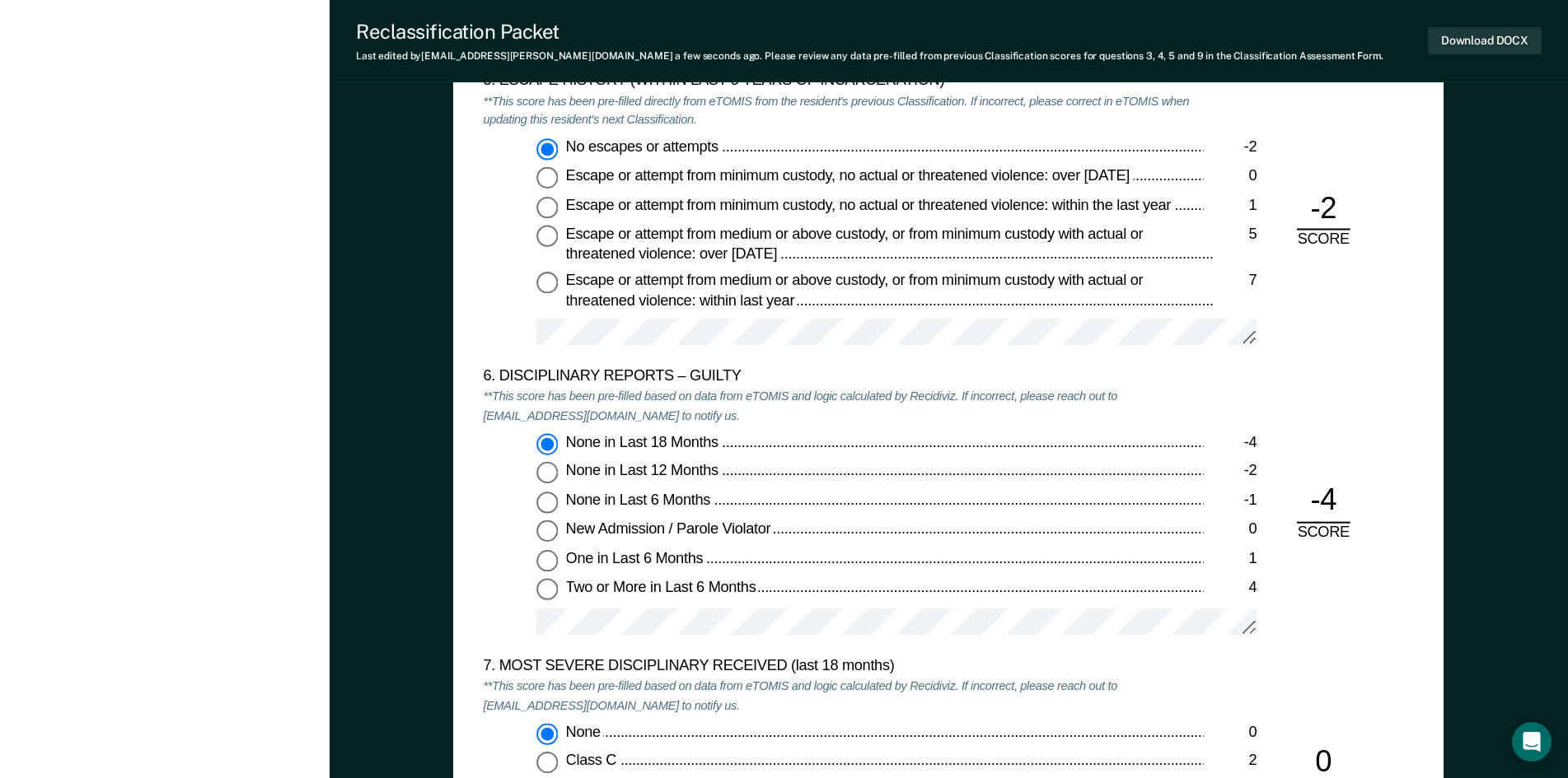
click at [824, 459] on div "None in Last 18 Months -4 None in Last 12 Months -2 None in Last 6 Months -1 Ne…" at bounding box center [843, 541] width 720 height 216
click at [826, 462] on div "None in Last 18 Months -4 None in Last 12 Months -2 None in Last 6 Months -1 Ne…" at bounding box center [843, 541] width 720 height 216
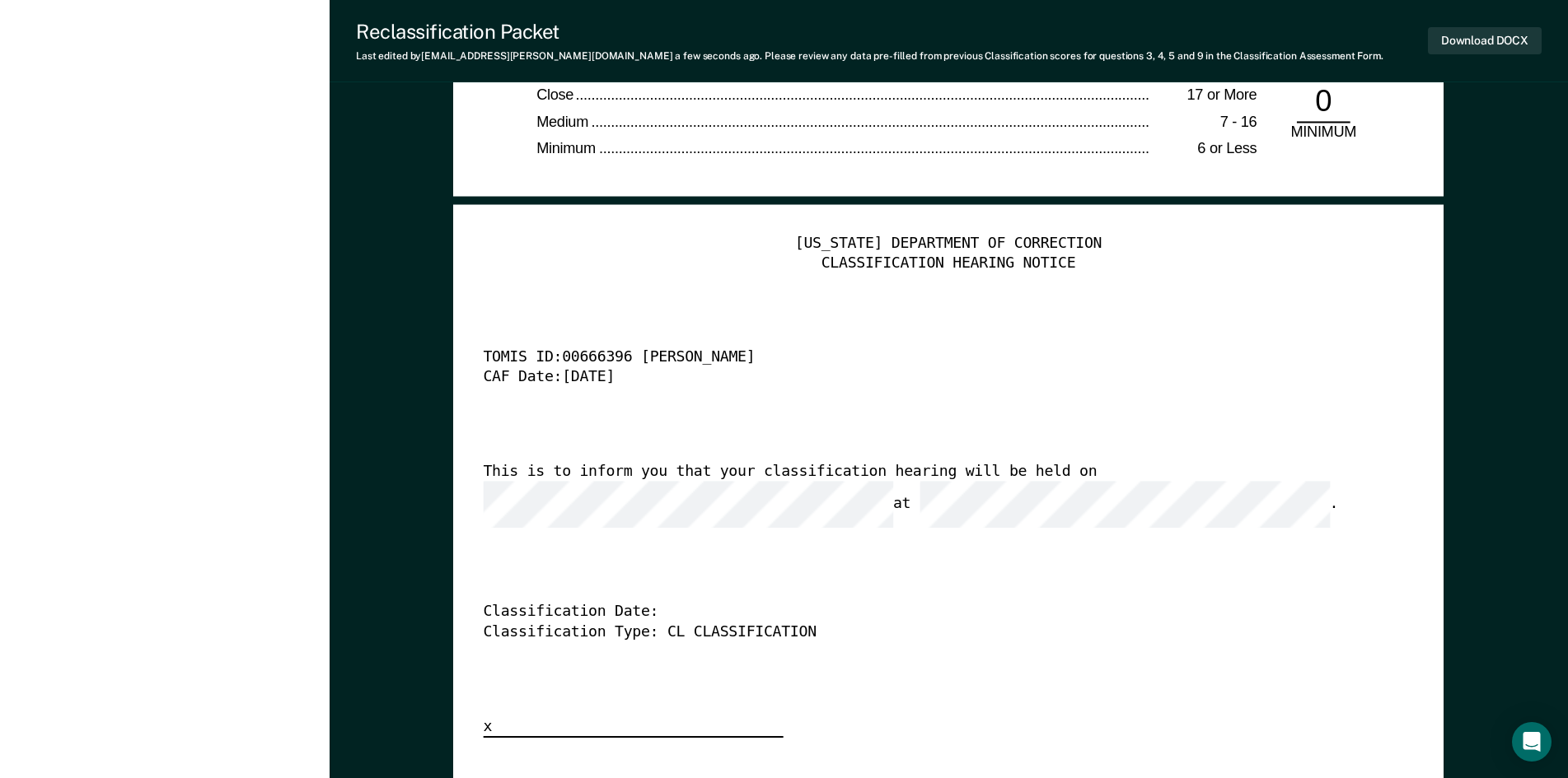
scroll to position [4035, 0]
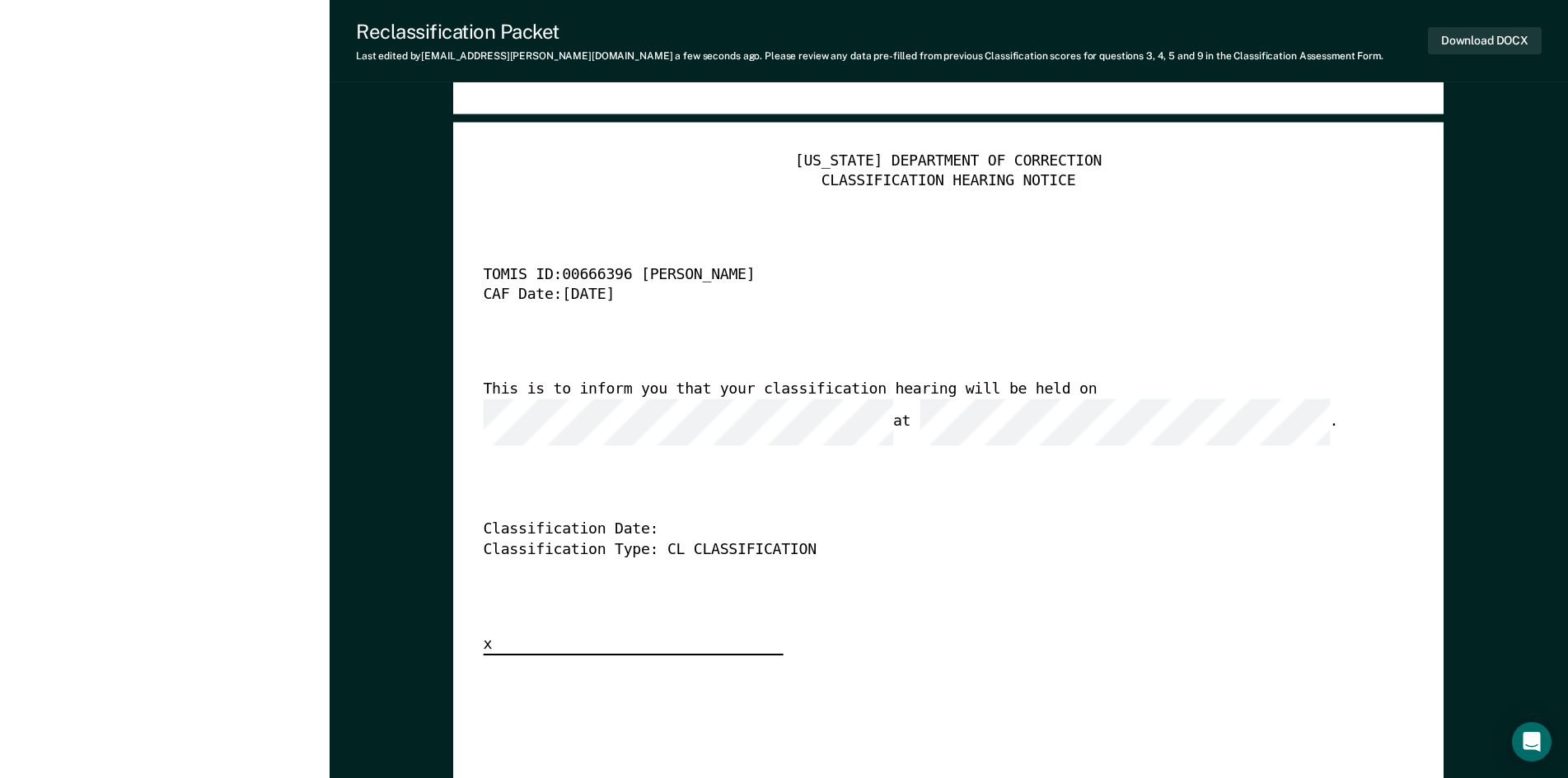
click at [933, 569] on div "TENNESSEE DEPARTMENT OF CORRECTION CLASSIFICATION HEARING NOTICE TOMIS ID: 0066…" at bounding box center [948, 404] width 930 height 503
click at [1499, 46] on button "Download DOCX" at bounding box center [1484, 40] width 113 height 27
type textarea "x"
